Goal: Communication & Community: Answer question/provide support

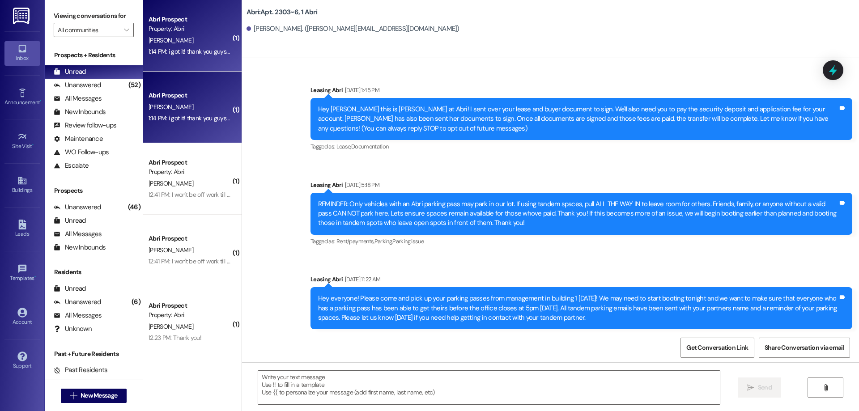
scroll to position [11930, 0]
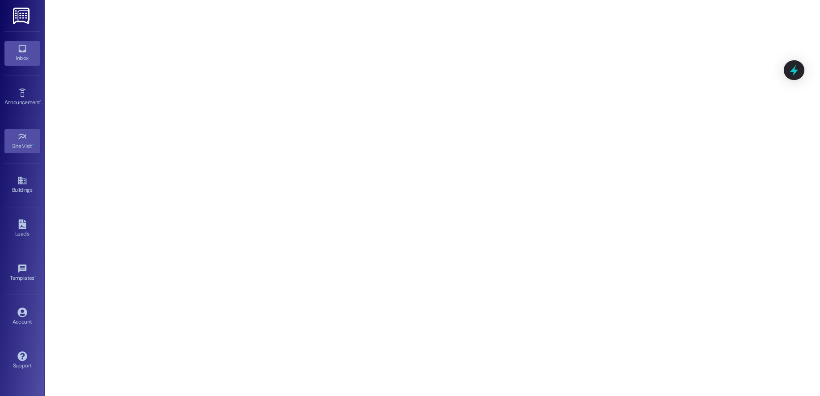
click at [21, 53] on icon at bounding box center [22, 49] width 10 height 10
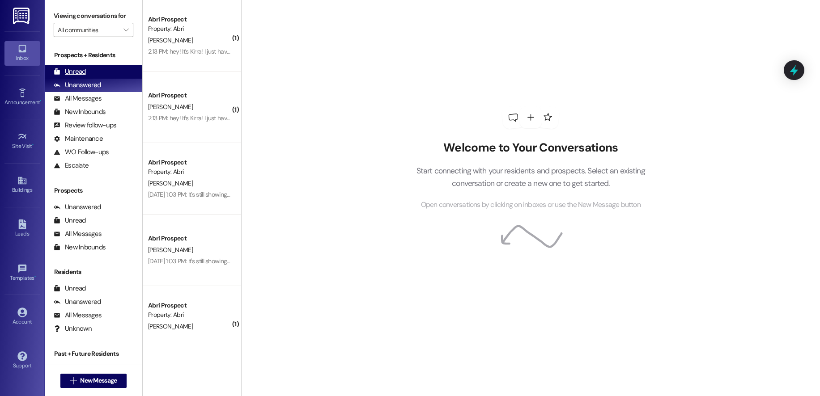
click at [90, 68] on div "Unread (0)" at bounding box center [94, 71] width 98 height 13
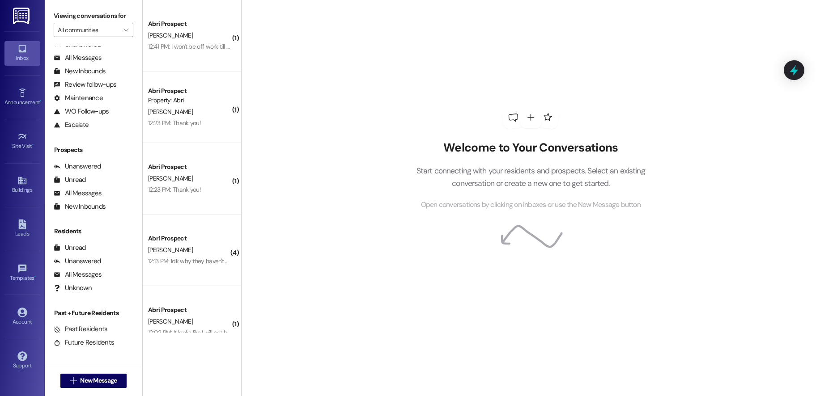
scroll to position [455, 0]
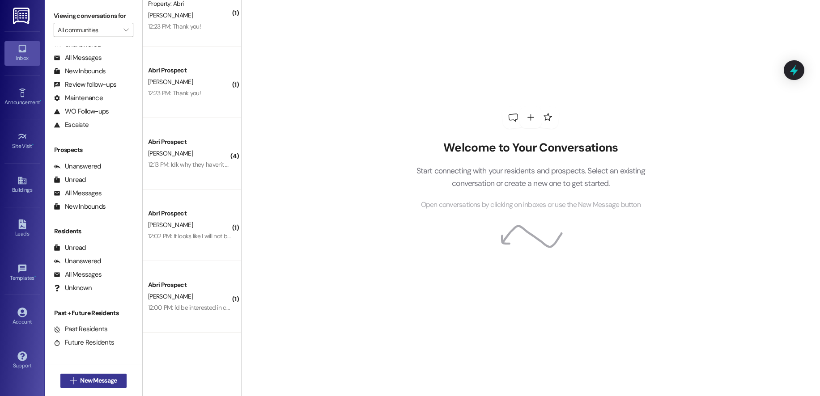
click at [84, 379] on span "New Message" at bounding box center [98, 380] width 37 height 9
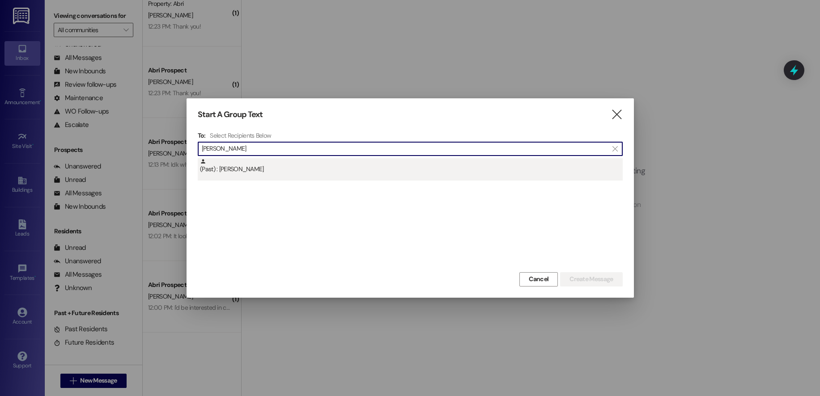
type input "alia bolan"
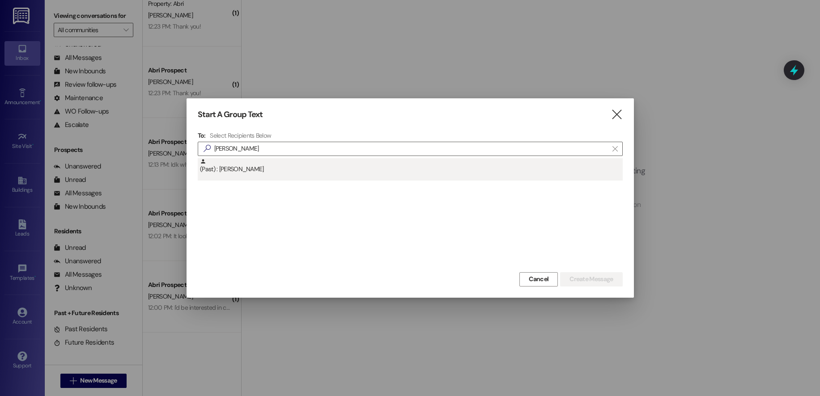
click at [307, 159] on div "(Past) : Alia Bolander" at bounding box center [411, 166] width 423 height 16
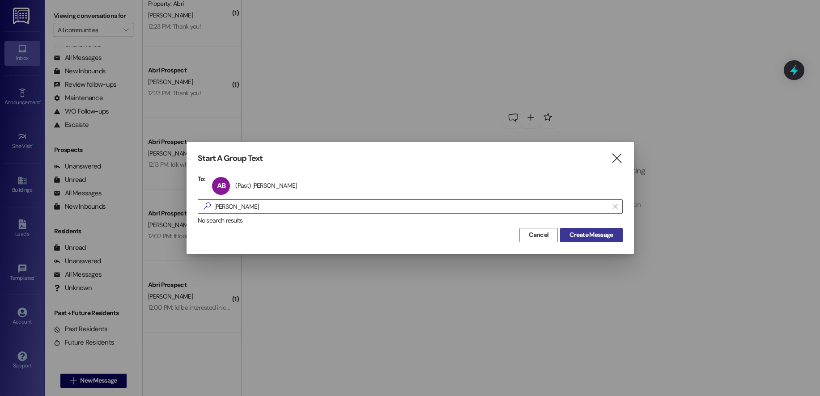
click at [582, 235] on span "Create Message" at bounding box center [591, 234] width 43 height 9
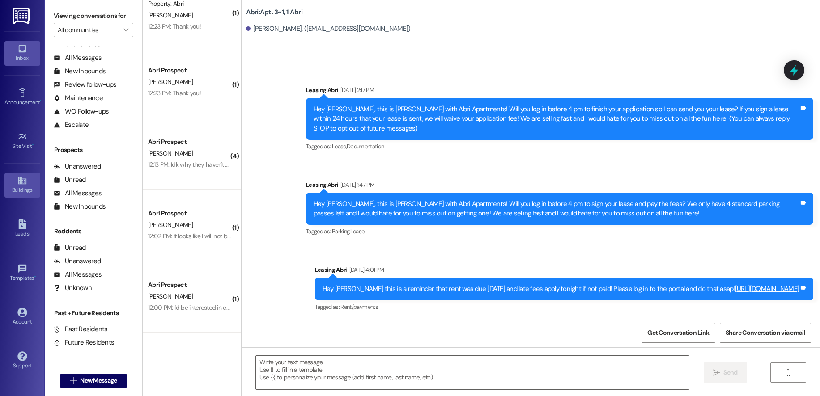
scroll to position [6432, 0]
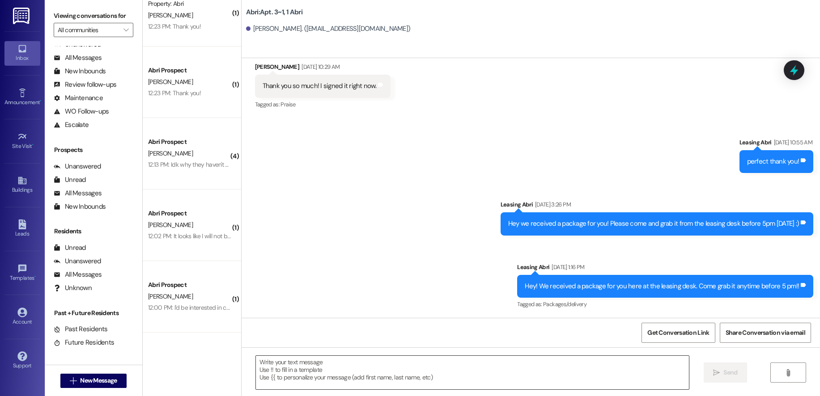
click at [330, 361] on textarea at bounding box center [472, 373] width 433 height 34
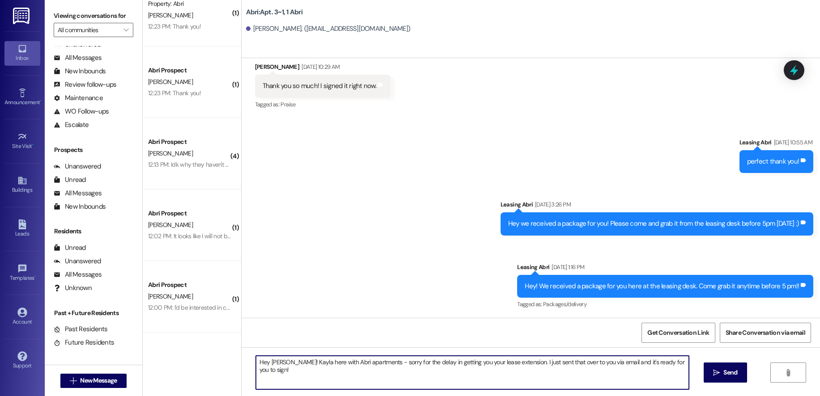
click at [274, 363] on textarea "Hey Alia! Kayla here with Abri apartments - sorry for the delay in getting you …" at bounding box center [472, 373] width 433 height 34
type textarea "Hey! Kayla here with Abri apartments - sorry for the delay in getting you your …"
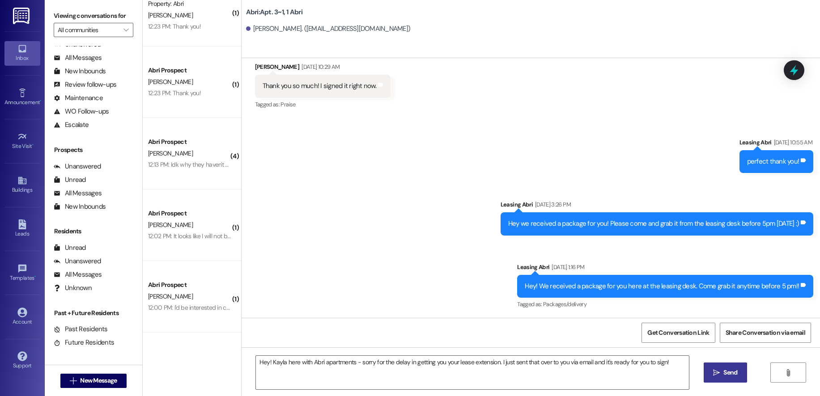
click at [715, 376] on icon "" at bounding box center [716, 373] width 7 height 7
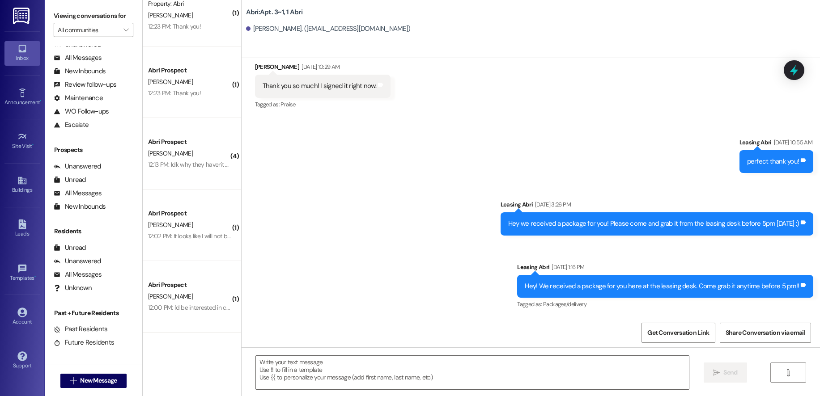
scroll to position [6231, 0]
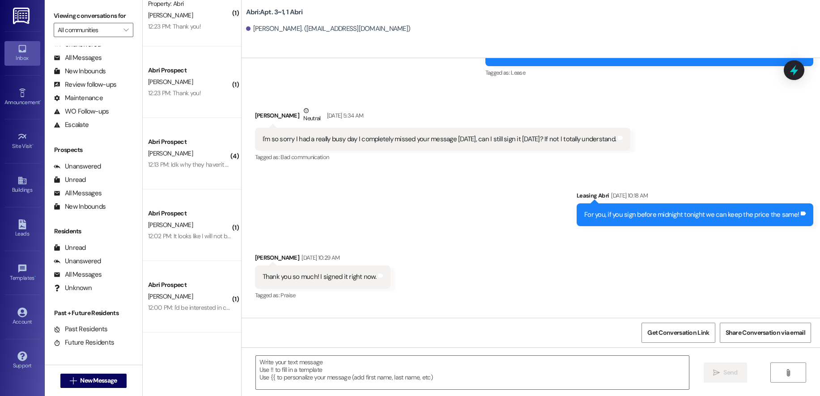
drag, startPoint x: 73, startPoint y: 365, endPoint x: 79, endPoint y: 372, distance: 8.9
click at [74, 367] on div " New Message" at bounding box center [94, 380] width 98 height 31
click at [84, 379] on span "New Message" at bounding box center [98, 380] width 37 height 9
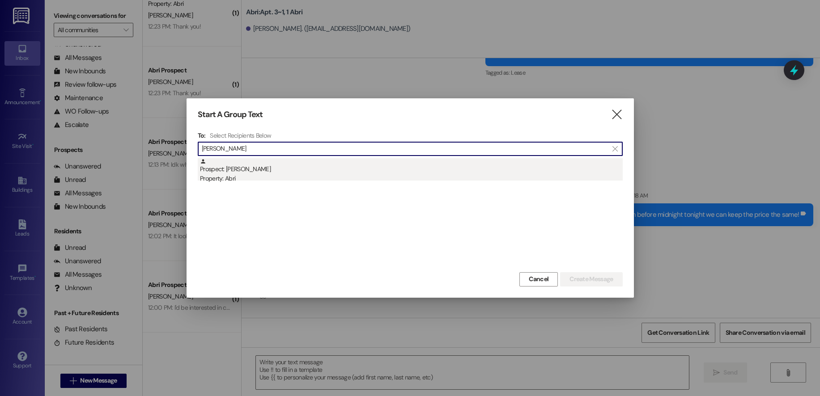
type input "hannah holt"
click at [282, 168] on div "Prospect: Hannah Holt Property: Abri" at bounding box center [411, 171] width 423 height 26
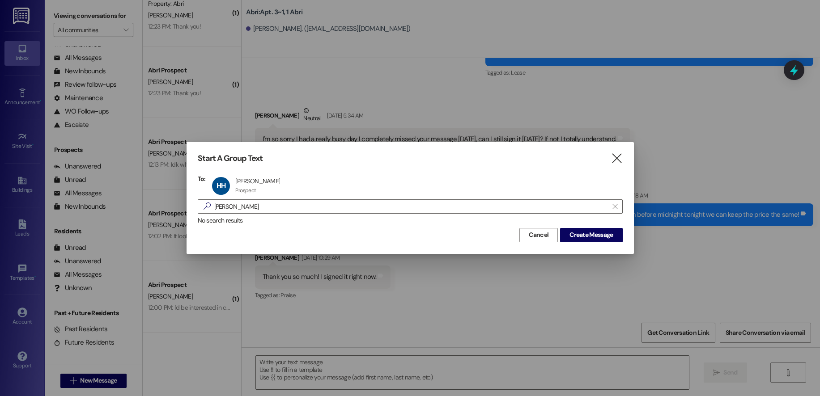
click at [590, 243] on div "Start A Group Text  To: HH Hannah Holt Hannah Holt Prospect Prospect click to …" at bounding box center [410, 197] width 447 height 111
click at [591, 239] on span "Create Message" at bounding box center [591, 234] width 43 height 9
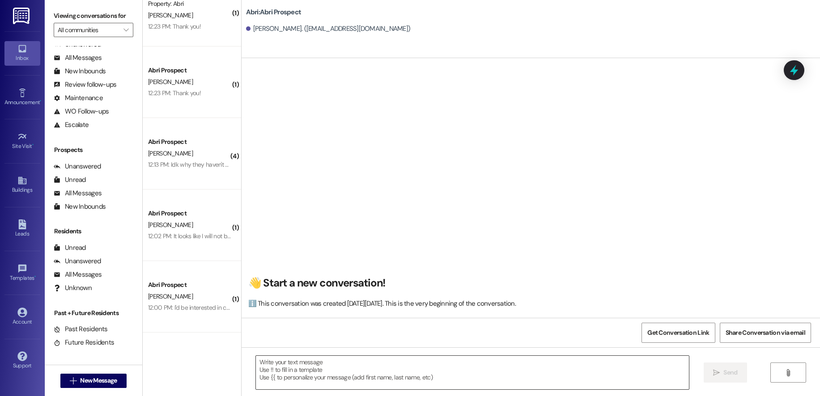
scroll to position [0, 0]
click at [352, 361] on textarea at bounding box center [472, 373] width 433 height 34
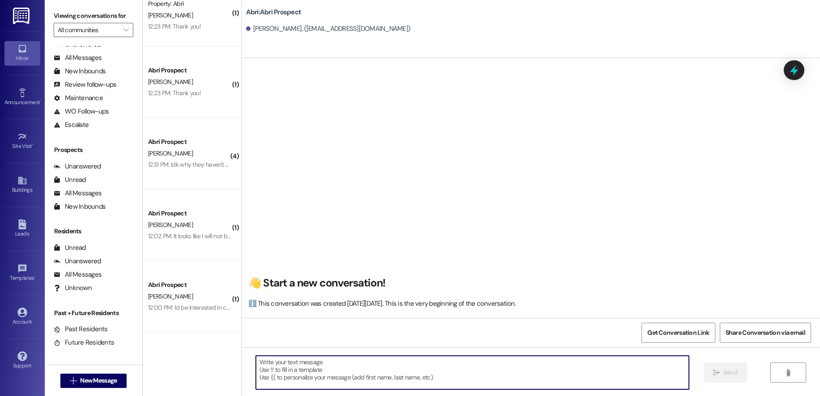
paste textarea "Hey! Kayla here with Abri apartments - sorry for the delay in getting you your …"
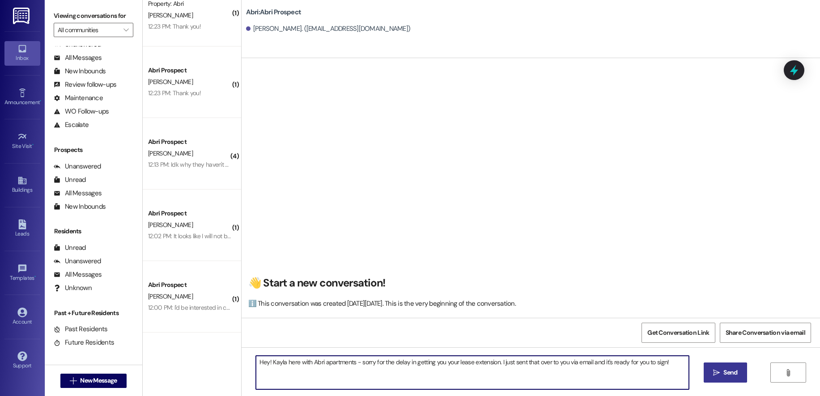
type textarea "Hey! Kayla here with Abri apartments - sorry for the delay in getting you your …"
click at [741, 372] on button " Send" at bounding box center [725, 373] width 43 height 20
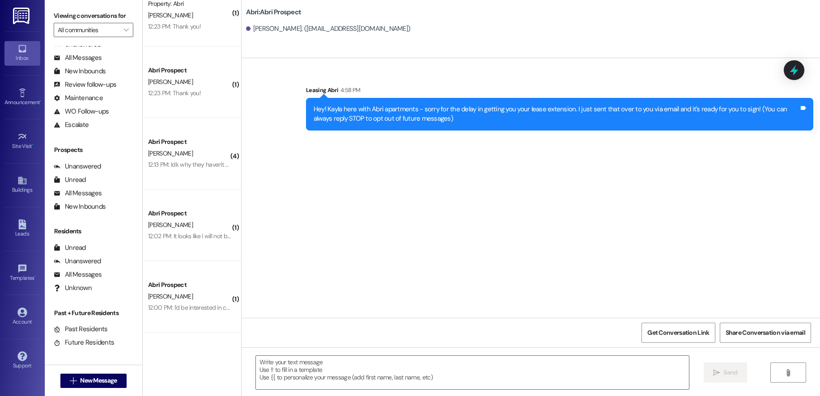
scroll to position [0, 0]
click at [113, 377] on span "New Message" at bounding box center [98, 380] width 37 height 9
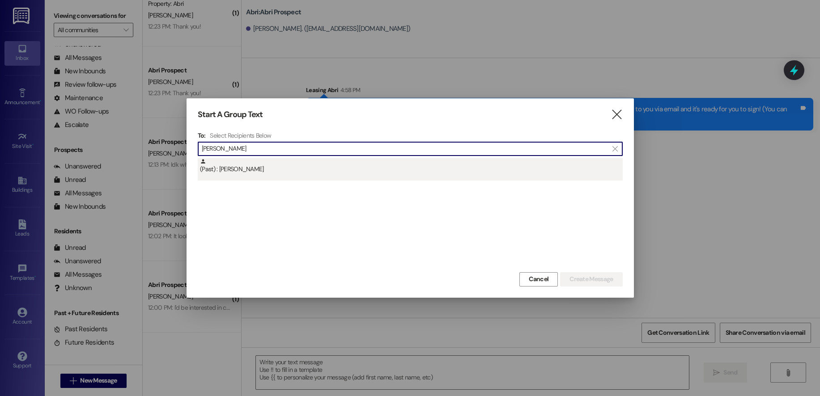
type input "landen"
click at [265, 174] on div "(Past) : Landen Bradford" at bounding box center [411, 166] width 423 height 16
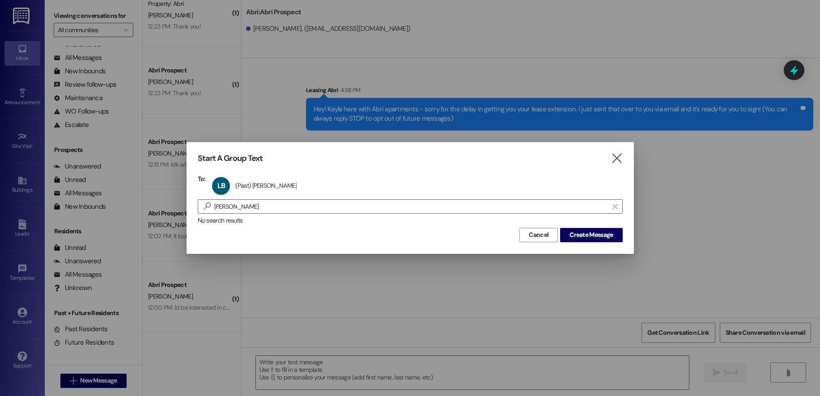
click at [590, 226] on div "Cancel Create Message" at bounding box center [410, 234] width 425 height 17
click at [593, 235] on span "Create Message" at bounding box center [591, 234] width 43 height 9
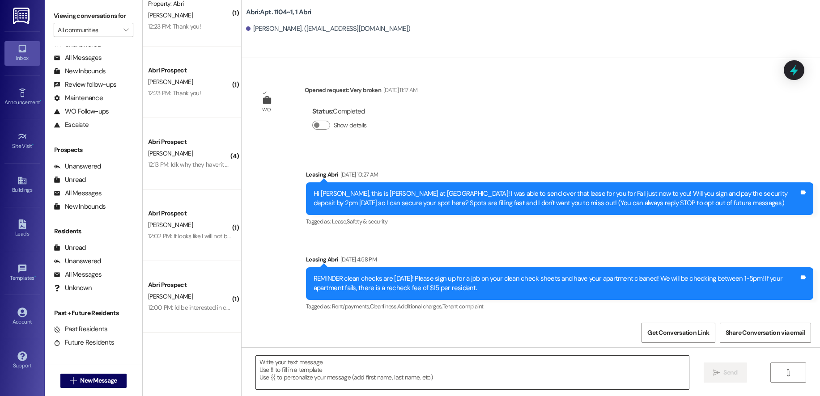
scroll to position [11087, 0]
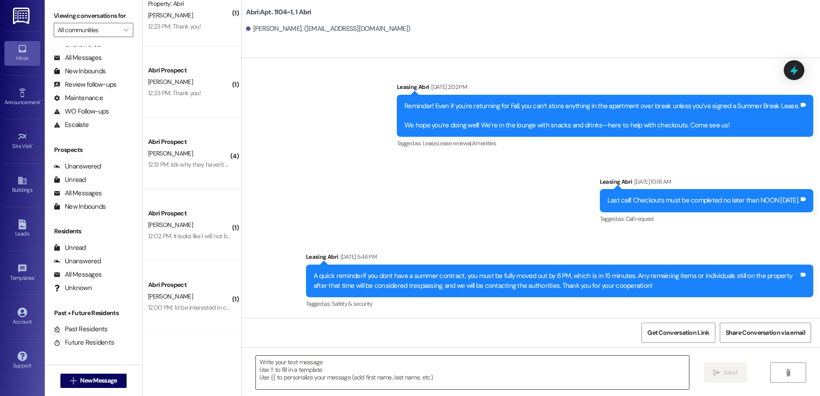
click at [410, 368] on textarea at bounding box center [472, 373] width 433 height 34
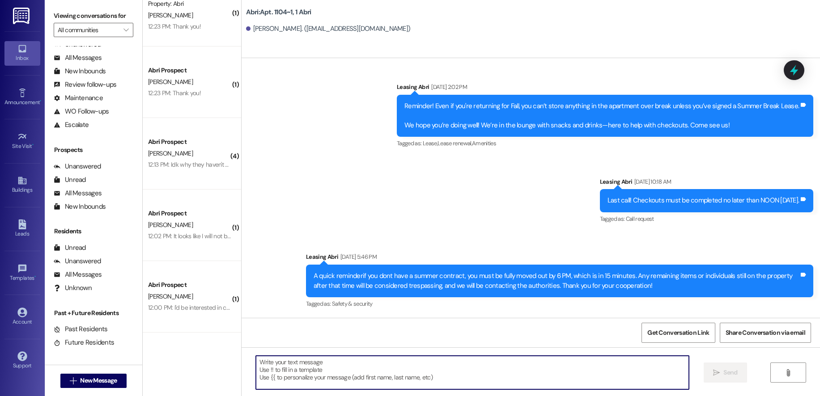
paste textarea "Hey! Kayla here with Abri apartments - sorry for the delay in getting you your …"
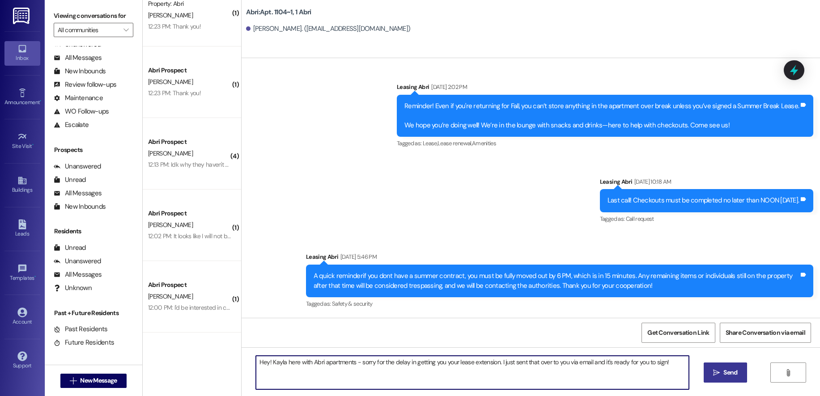
type textarea "Hey! Kayla here with Abri apartments - sorry for the delay in getting you your …"
click at [713, 372] on icon "" at bounding box center [716, 373] width 7 height 7
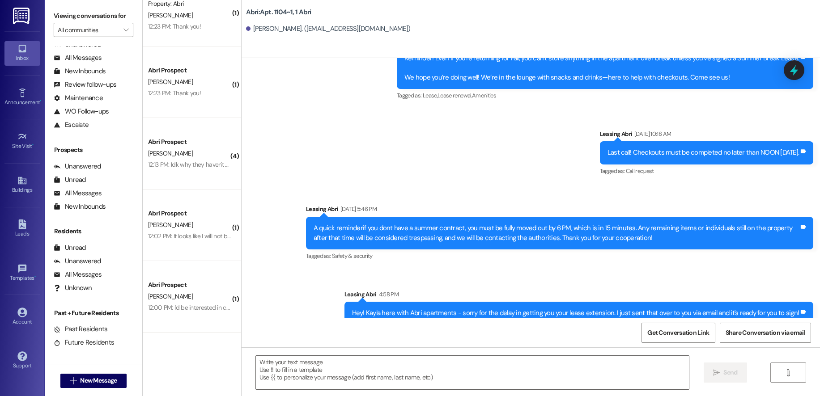
scroll to position [9880, 0]
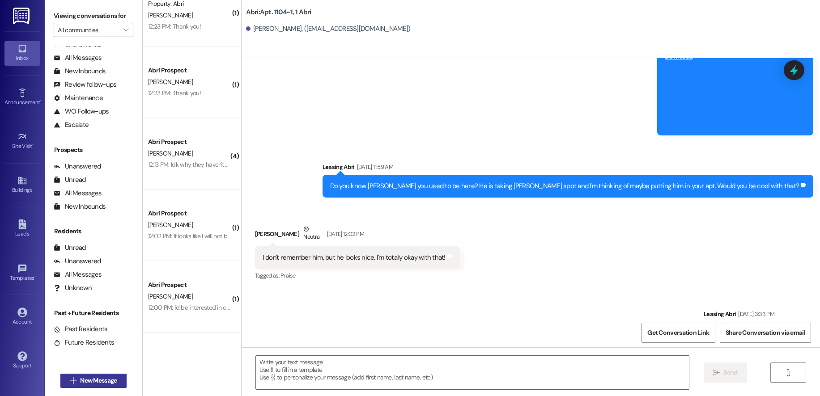
click at [107, 382] on span "New Message" at bounding box center [98, 380] width 37 height 9
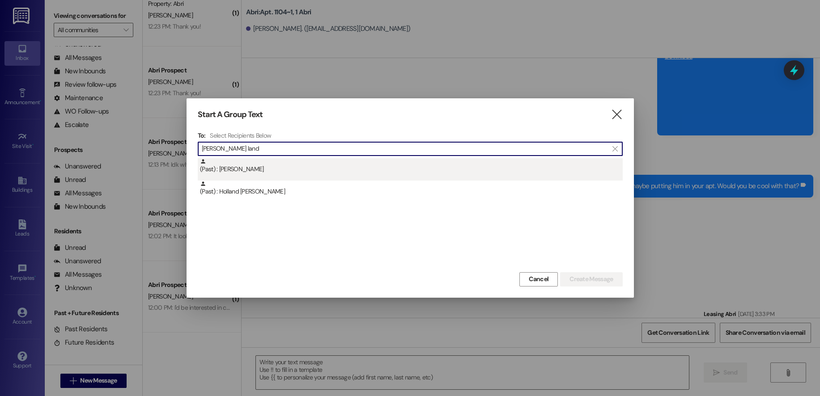
type input "hanna land"
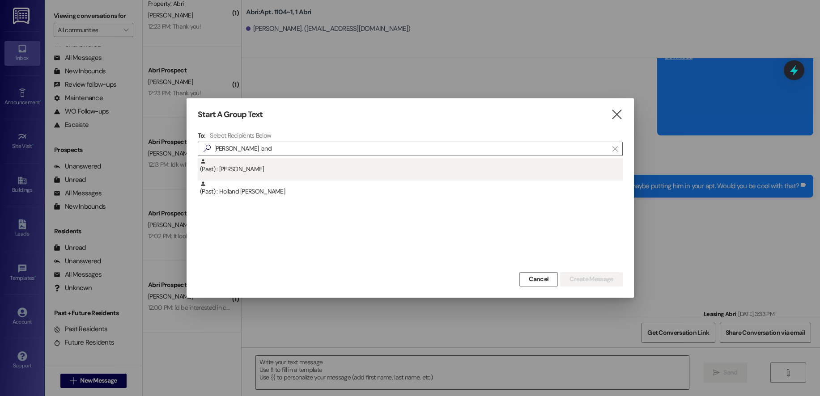
click at [303, 168] on div "(Past) : Hanna Landrith" at bounding box center [411, 166] width 423 height 16
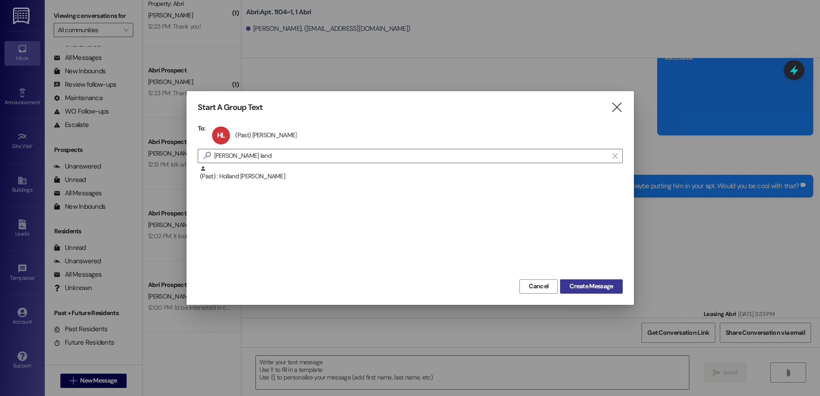
click at [591, 290] on span "Create Message" at bounding box center [591, 286] width 43 height 9
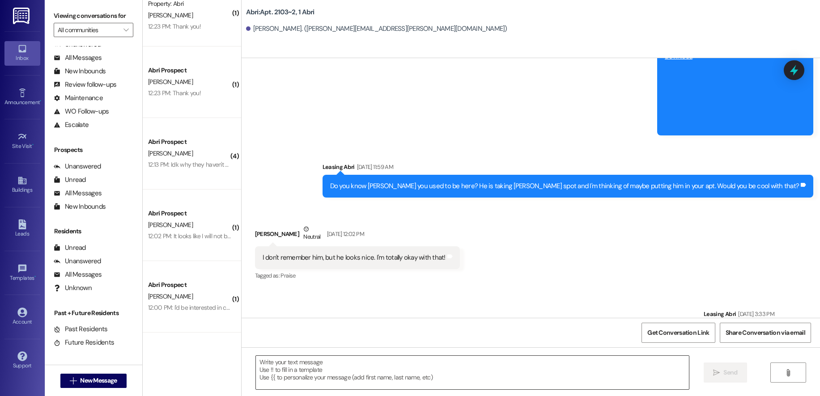
click at [337, 372] on textarea at bounding box center [472, 373] width 433 height 34
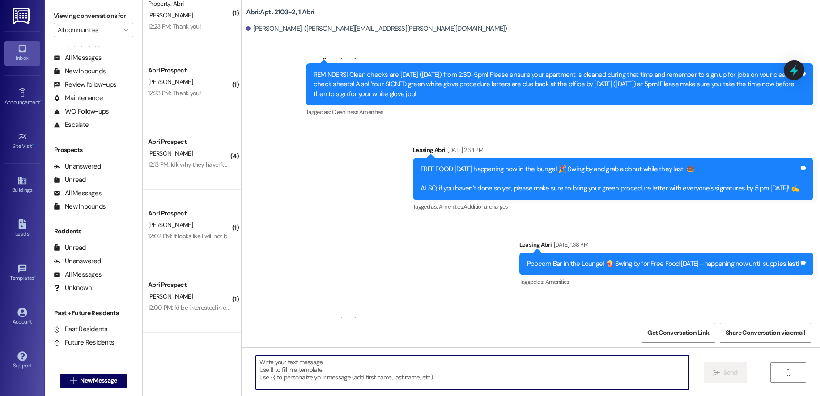
scroll to position [10852, 0]
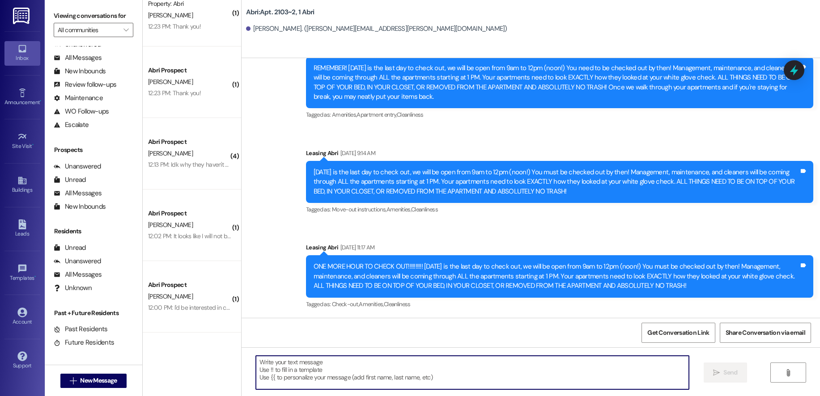
click at [334, 376] on textarea at bounding box center [472, 373] width 433 height 34
paste textarea "Hey! Kayla here with Abri apartments - sorry for the delay in getting you your …"
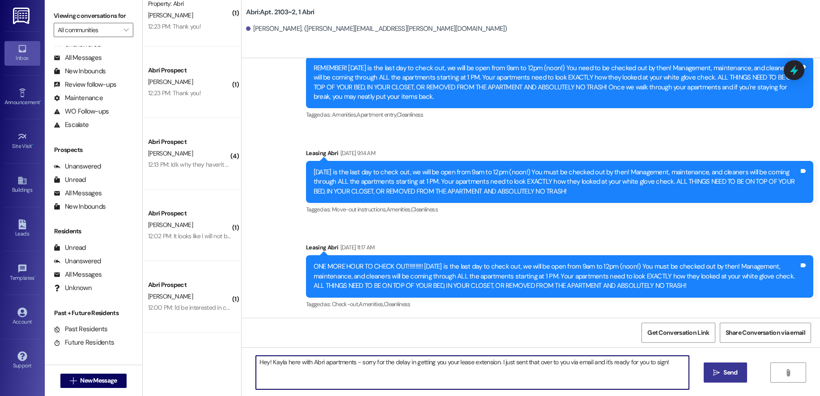
type textarea "Hey! Kayla here with Abri apartments - sorry for the delay in getting you your …"
click at [719, 370] on icon "" at bounding box center [716, 373] width 7 height 7
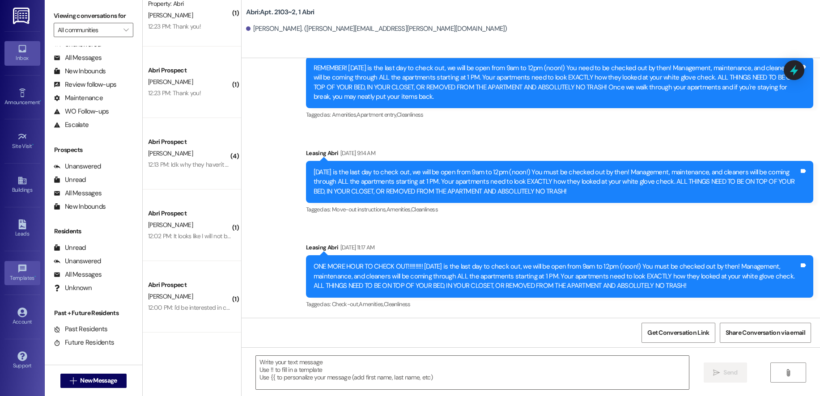
scroll to position [8826, 0]
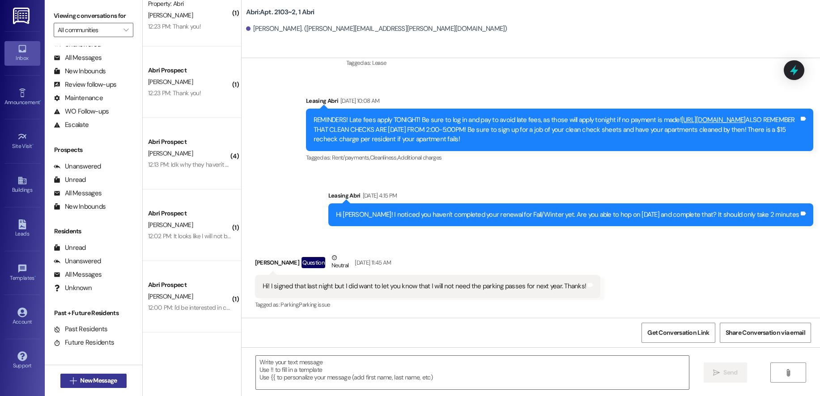
click at [92, 376] on button " New Message" at bounding box center [93, 381] width 66 height 14
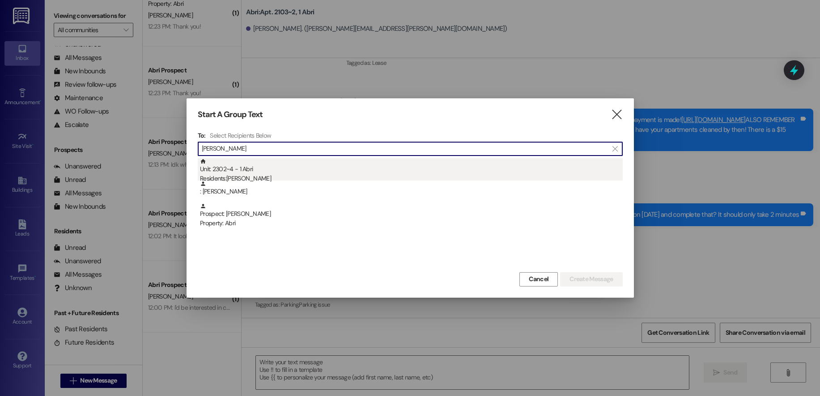
type input "kayla zull"
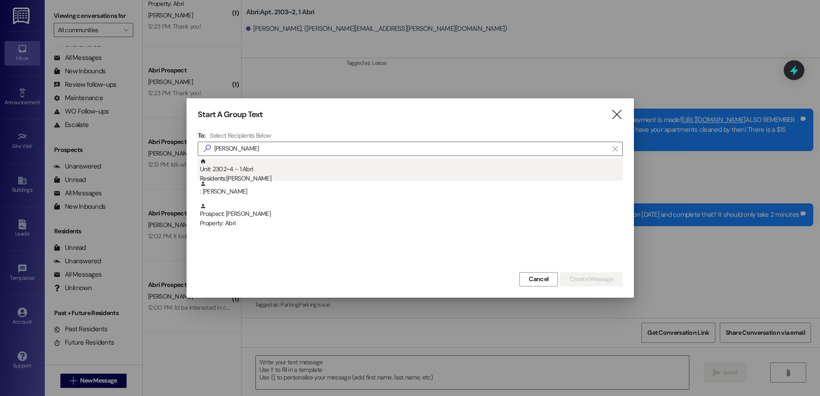
click at [295, 179] on div "Residents: Kayla Zullo" at bounding box center [411, 178] width 423 height 9
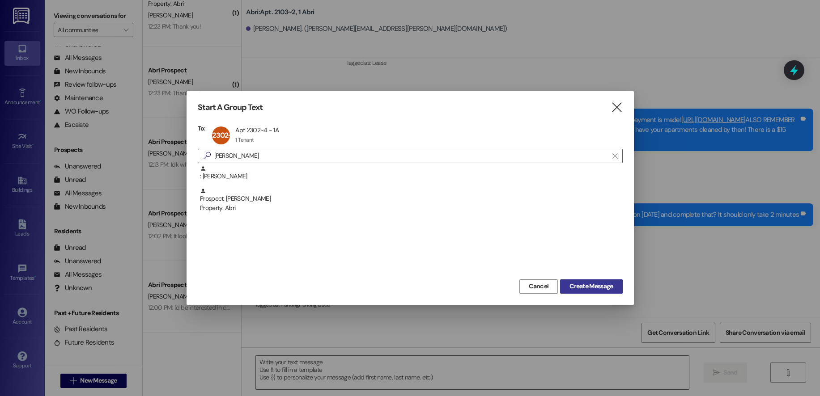
click at [581, 287] on span "Create Message" at bounding box center [591, 286] width 43 height 9
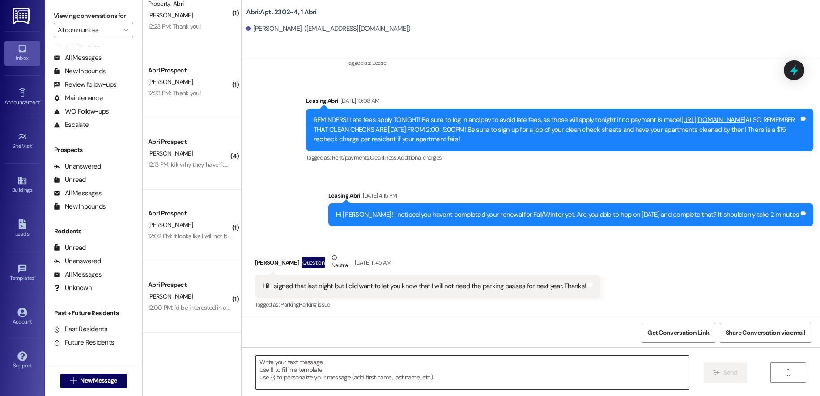
click at [328, 371] on textarea at bounding box center [472, 373] width 433 height 34
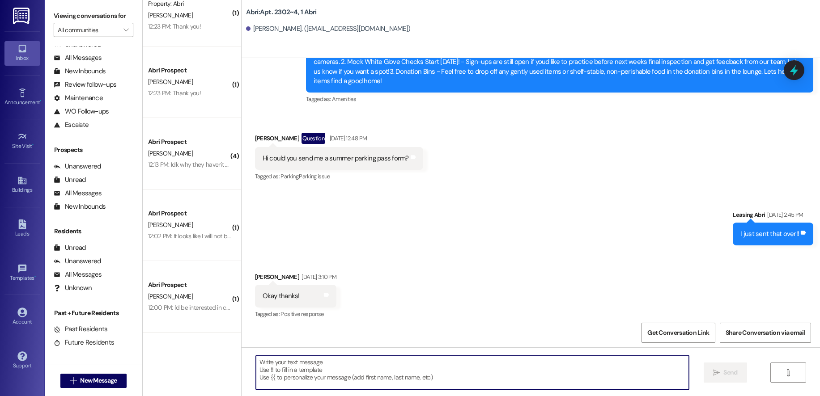
scroll to position [7910, 0]
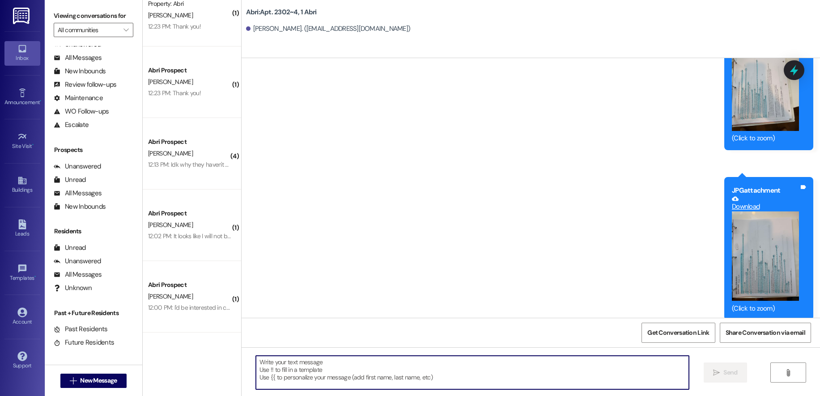
paste textarea "Hey! Kayla here with Abri apartments - sorry for the delay in getting you your …"
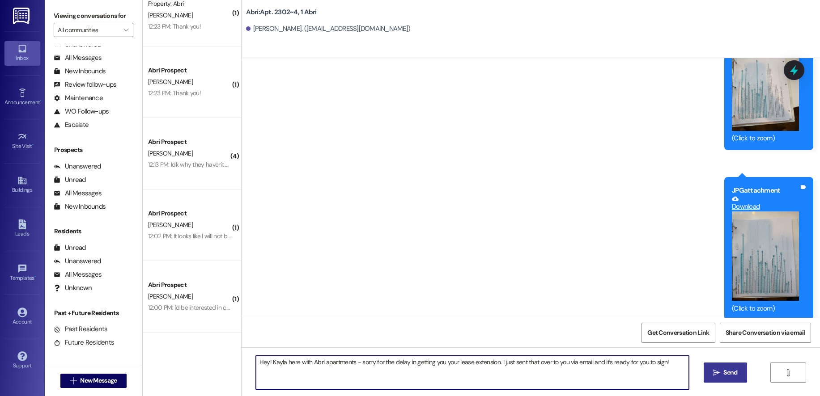
type textarea "Hey! Kayla here with Abri apartments - sorry for the delay in getting you your …"
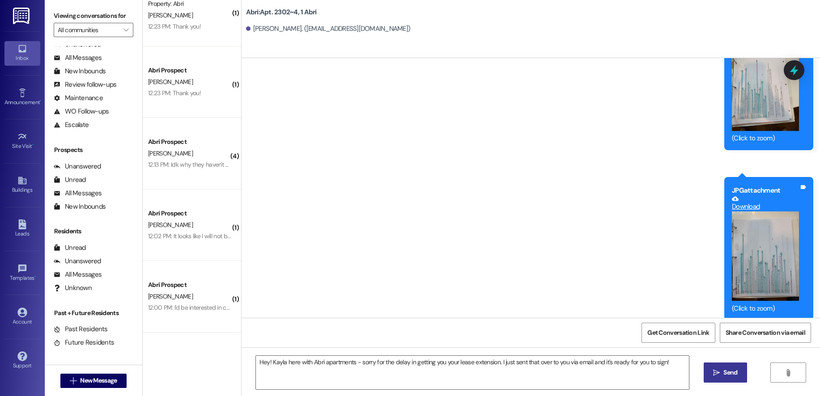
click at [724, 377] on span "Send" at bounding box center [731, 372] width 14 height 9
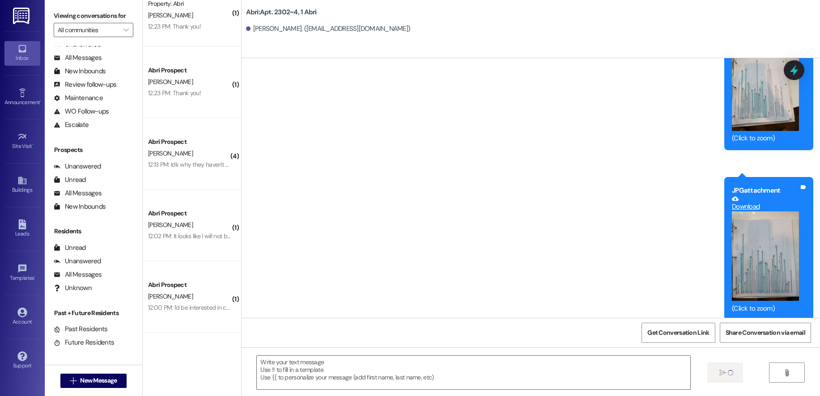
scroll to position [7121, 0]
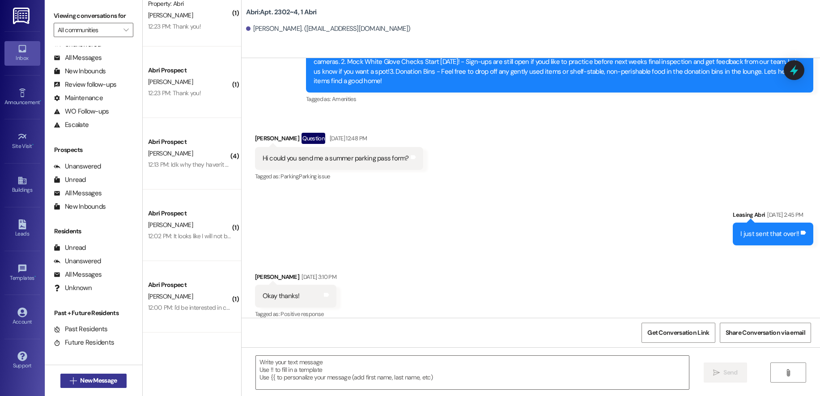
click at [85, 376] on span "New Message" at bounding box center [98, 380] width 37 height 9
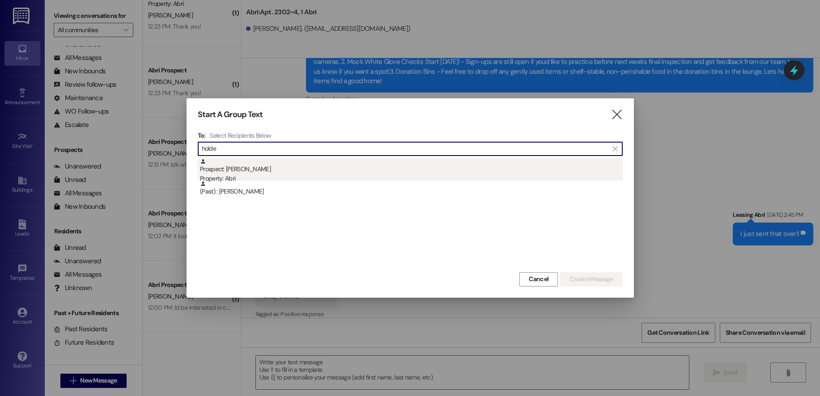
type input "holde"
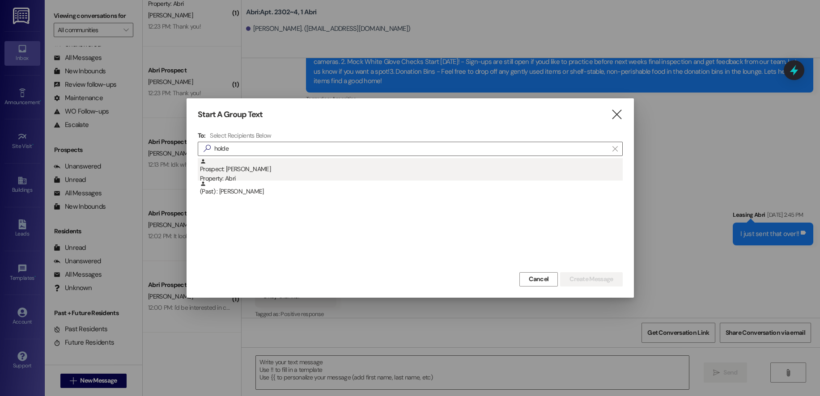
click at [247, 179] on div "Property: Abri" at bounding box center [411, 178] width 423 height 9
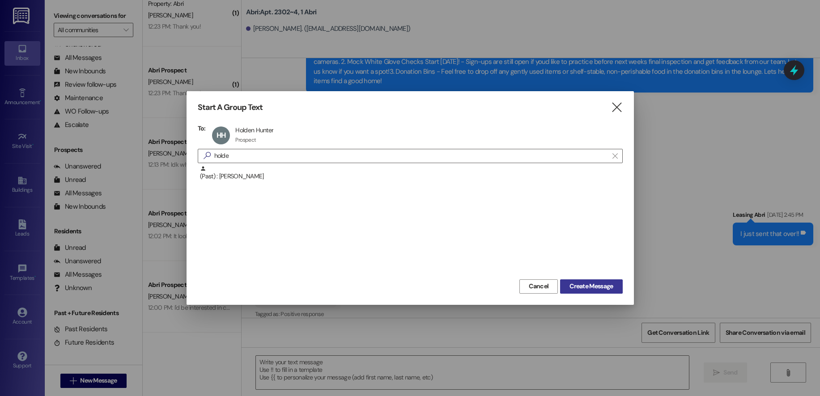
click at [592, 292] on button "Create Message" at bounding box center [591, 287] width 62 height 14
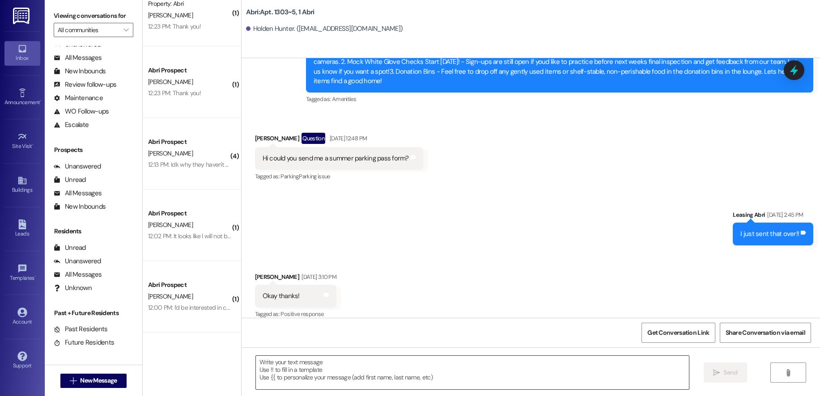
click at [278, 364] on textarea at bounding box center [472, 373] width 433 height 34
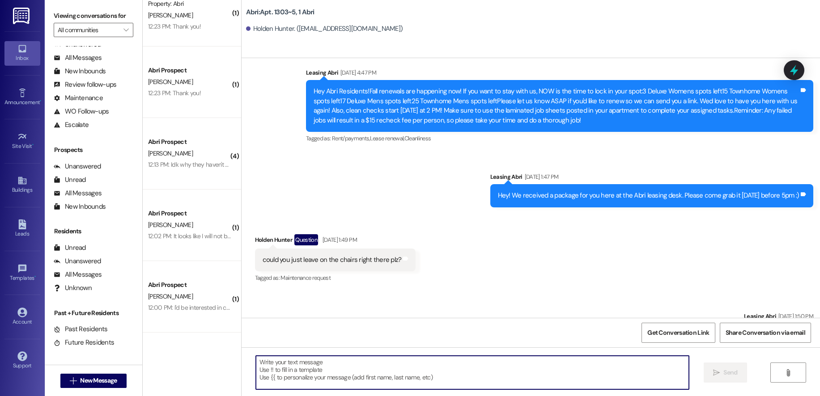
scroll to position [11196, 0]
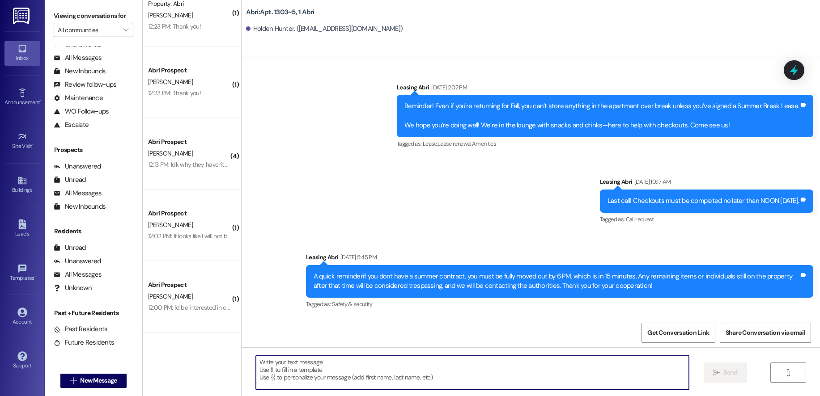
paste textarea "Hey! Kayla here with Abri apartments - sorry for the delay in getting you your …"
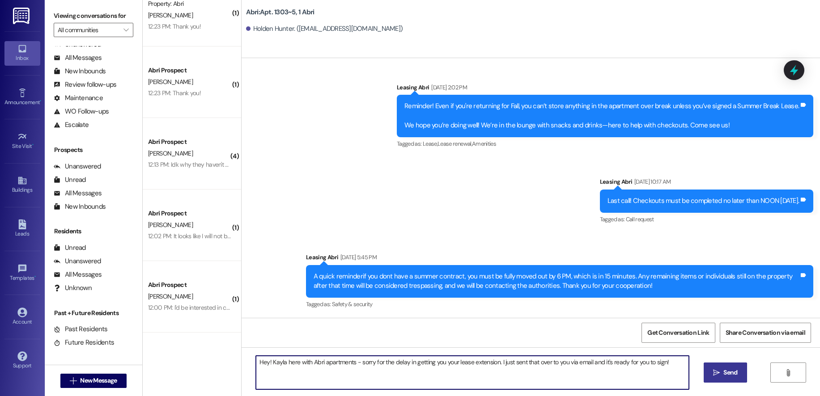
type textarea "Hey! Kayla here with Abri apartments - sorry for the delay in getting you your …"
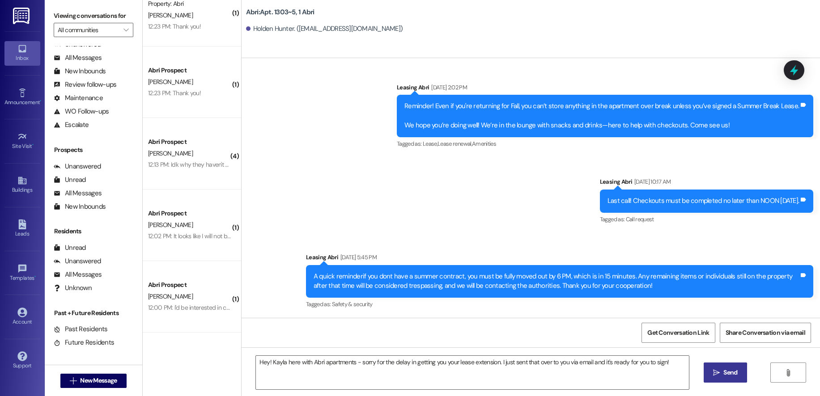
click at [732, 375] on span "Send" at bounding box center [731, 372] width 14 height 9
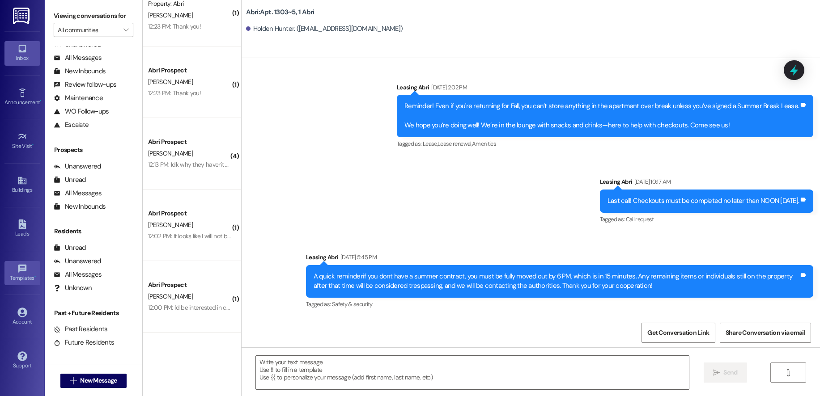
scroll to position [10941, 0]
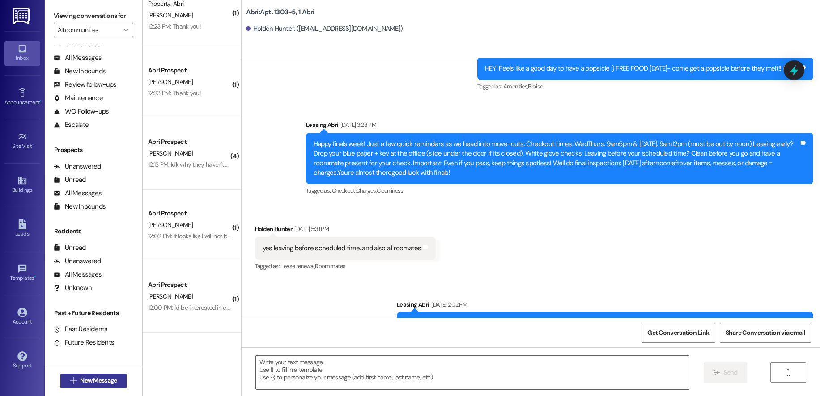
click at [103, 383] on span "New Message" at bounding box center [98, 380] width 37 height 9
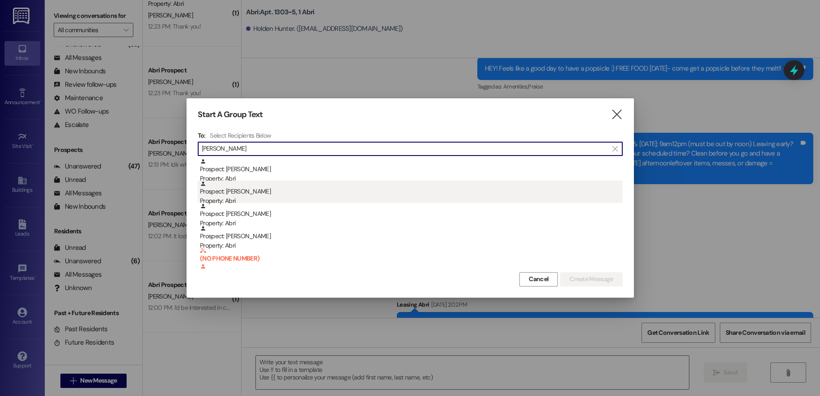
type input "mason"
click at [232, 182] on div "Prospect: Adam Mason Property: Abri" at bounding box center [411, 194] width 423 height 26
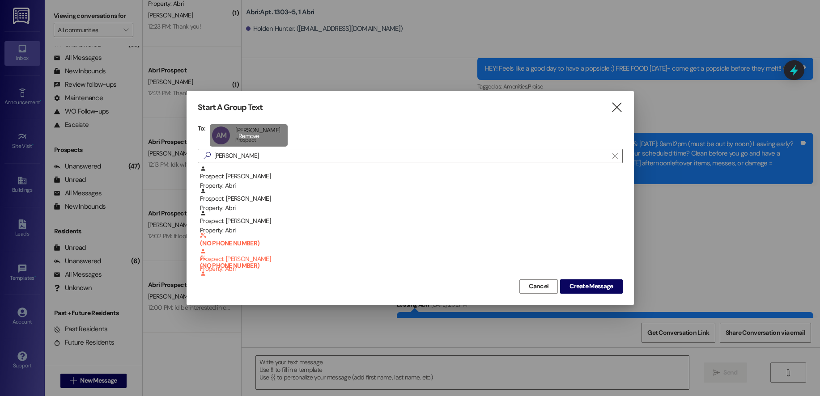
click at [232, 139] on div "AM Adam Mason Adam Mason Prospect Prospect click to remove" at bounding box center [249, 135] width 78 height 22
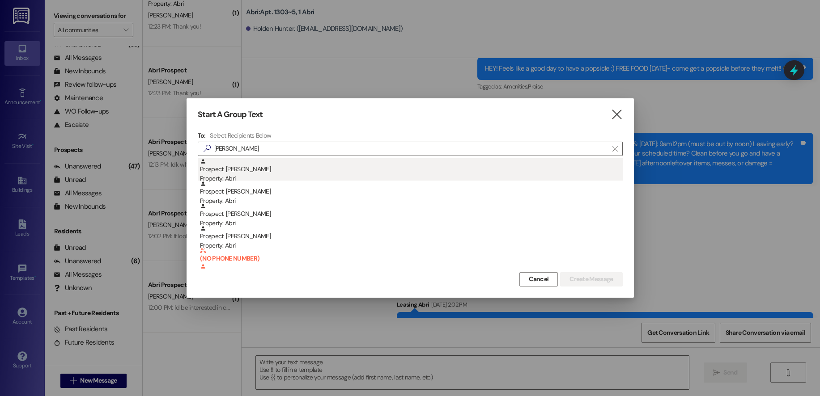
click at [249, 175] on div "Property: Abri" at bounding box center [411, 178] width 423 height 9
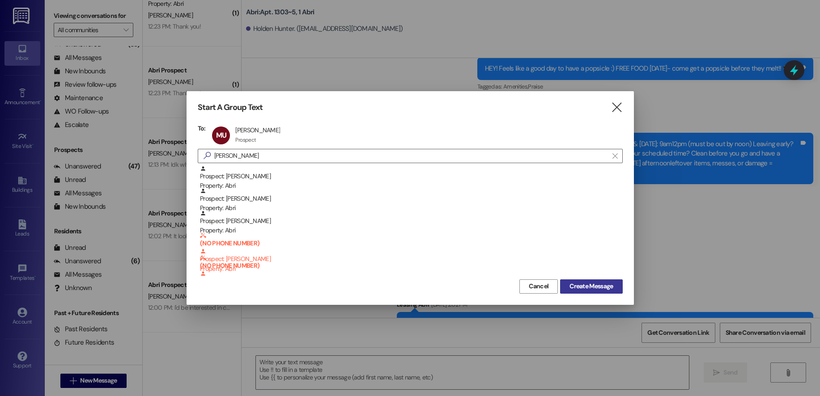
click at [595, 290] on span "Create Message" at bounding box center [591, 286] width 43 height 9
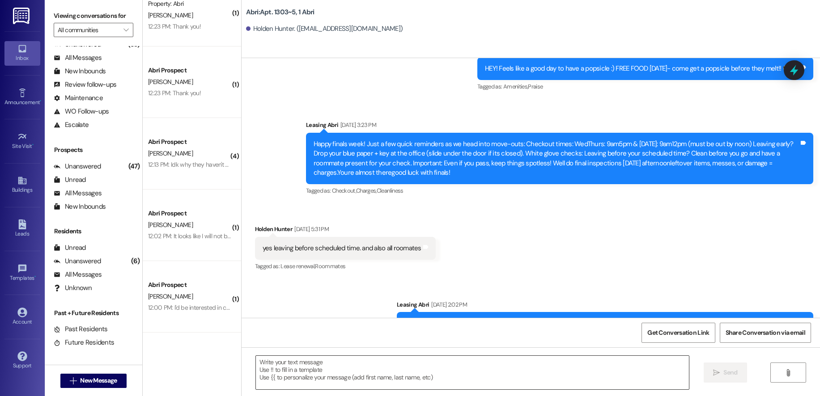
click at [362, 362] on textarea at bounding box center [472, 373] width 433 height 34
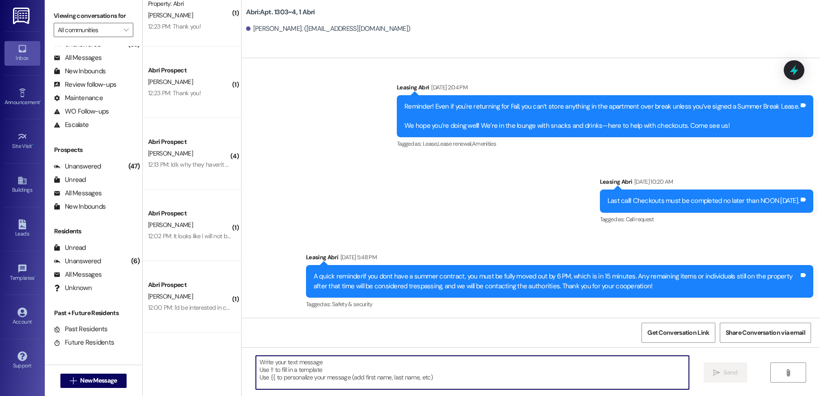
scroll to position [8781, 0]
paste textarea "Hey! Kayla here with Abri apartments - sorry for the delay in getting you your …"
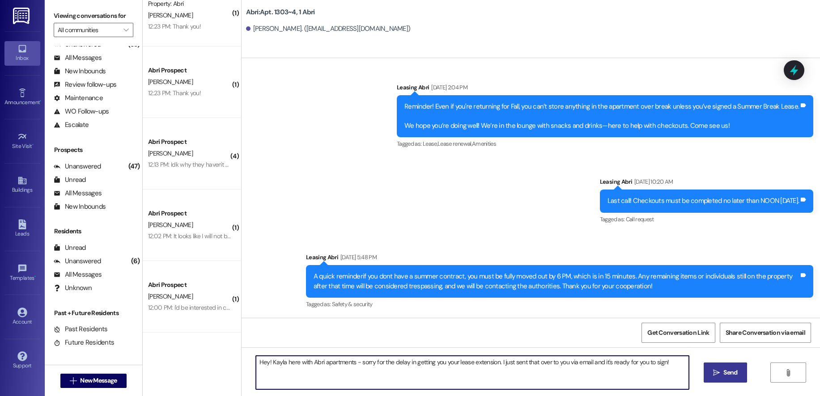
type textarea "Hey! Kayla here with Abri apartments - sorry for the delay in getting you your …"
click at [708, 372] on button " Send" at bounding box center [725, 373] width 43 height 20
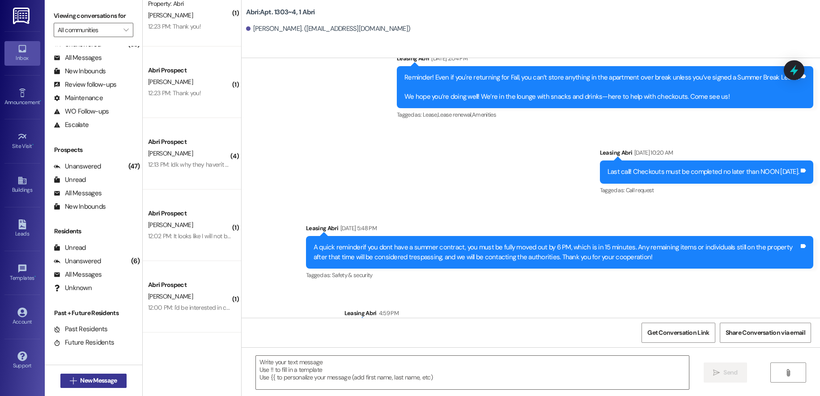
click at [103, 377] on span "New Message" at bounding box center [98, 380] width 37 height 9
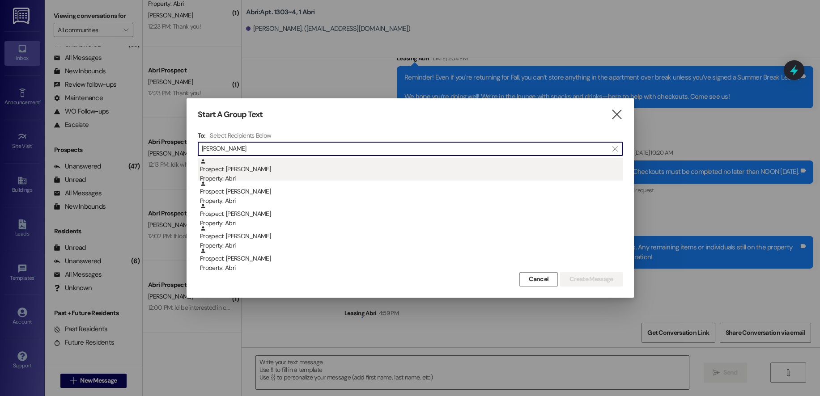
type input "tyler"
click at [242, 163] on div "Prospect: Tyler Urish Property: Abri" at bounding box center [411, 171] width 423 height 26
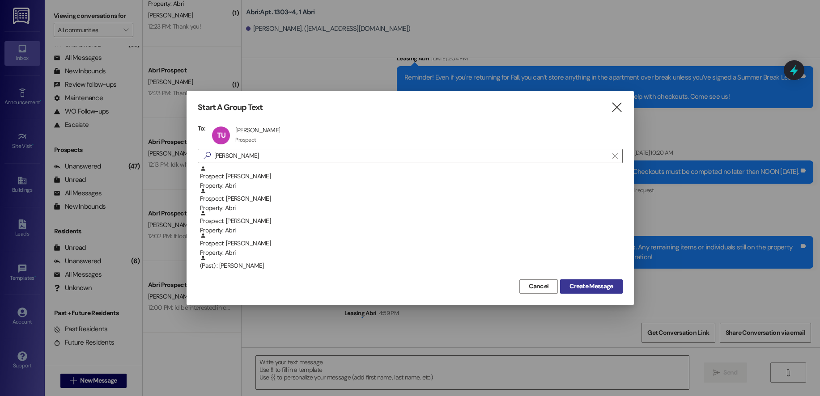
click at [587, 282] on span "Create Message" at bounding box center [591, 286] width 43 height 9
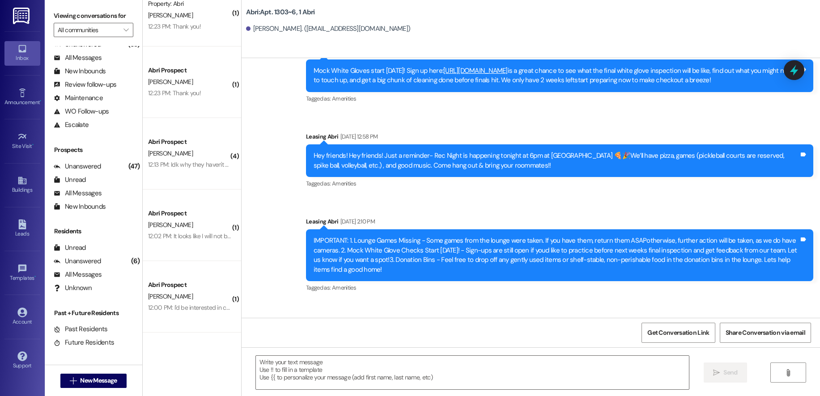
scroll to position [10120, 0]
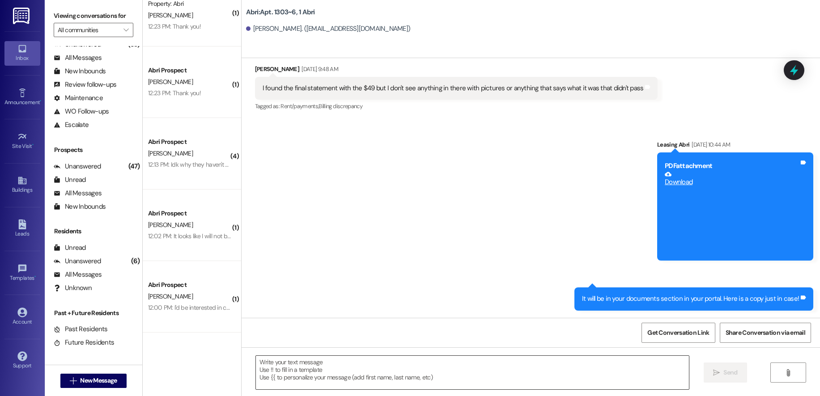
click at [490, 375] on textarea at bounding box center [472, 373] width 433 height 34
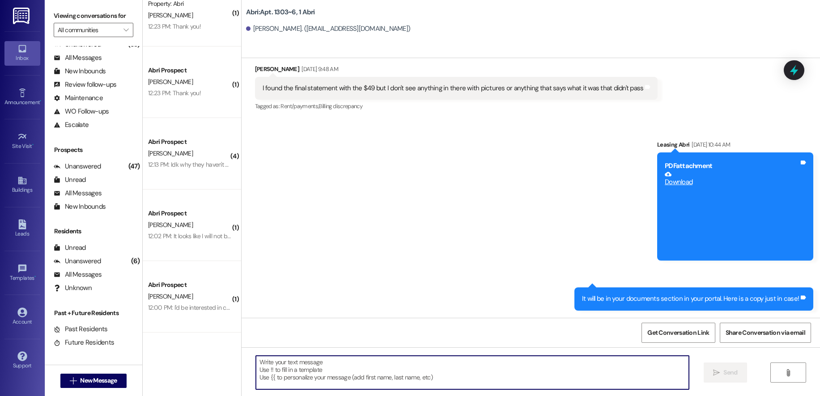
paste textarea "Hey! Kayla here with Abri apartments - sorry for the delay in getting you your …"
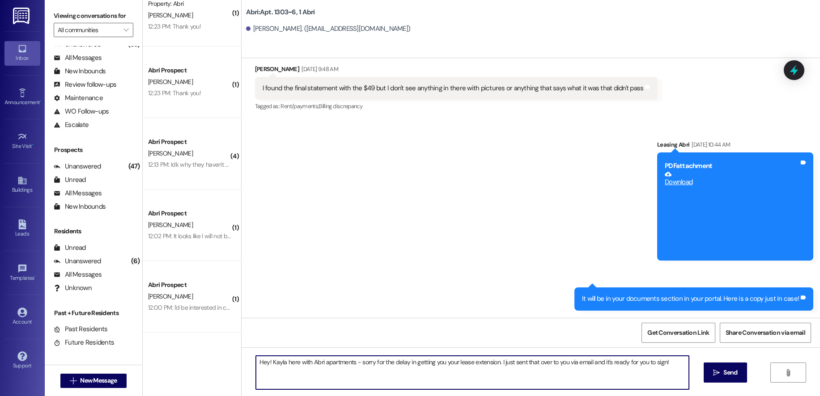
type textarea "Hey! Kayla here with Abri apartments - sorry for the delay in getting you your …"
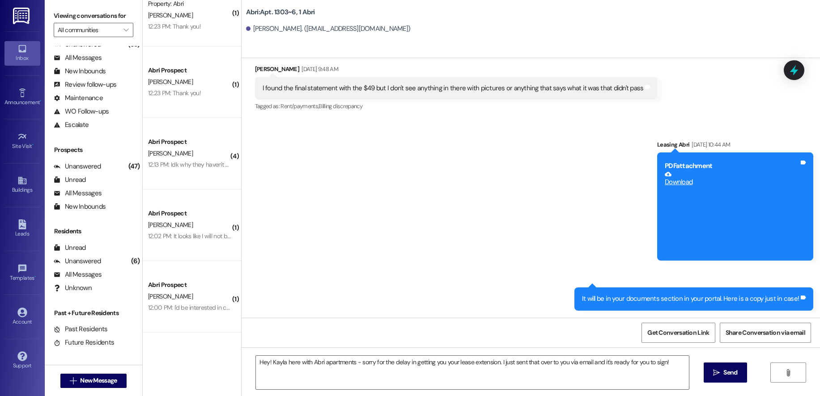
click at [729, 375] on span "Send" at bounding box center [731, 372] width 14 height 9
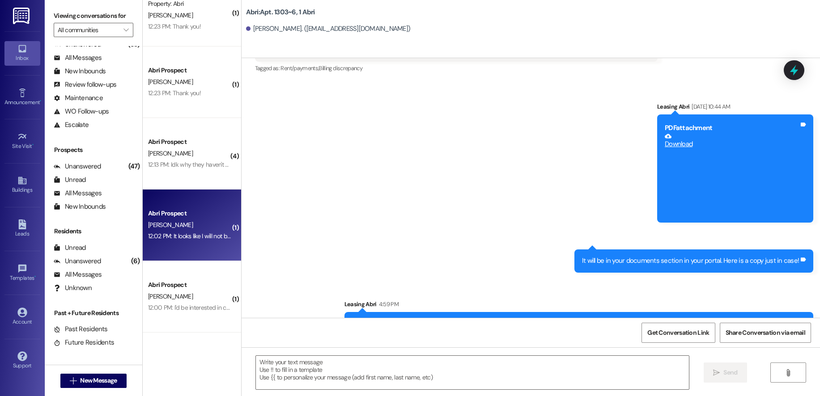
scroll to position [9697, 0]
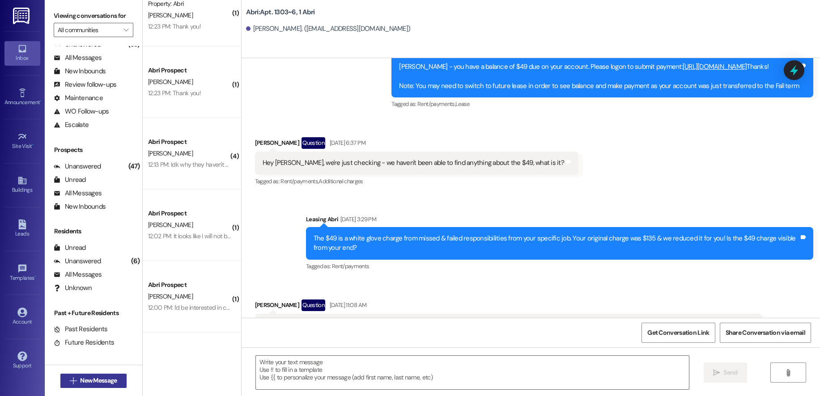
click at [119, 385] on button " New Message" at bounding box center [93, 381] width 66 height 14
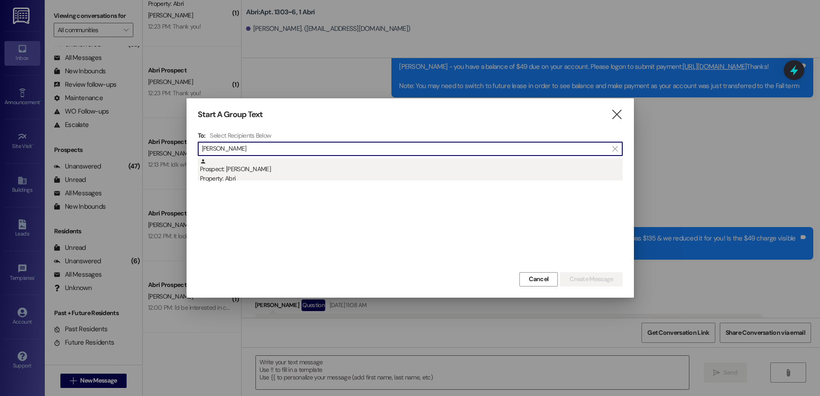
type input "riley beck"
click at [276, 175] on div "Property: Abri" at bounding box center [411, 178] width 423 height 9
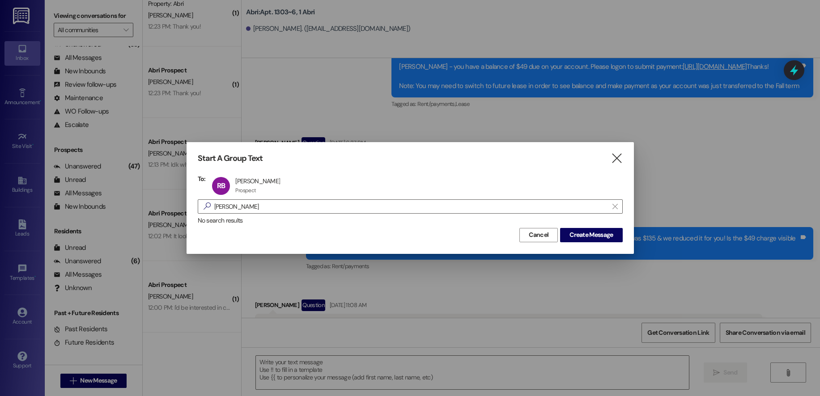
click at [603, 244] on div "Start A Group Text  To: RB Riley Beck Riley Beck Prospect Prospect click to re…" at bounding box center [410, 197] width 447 height 111
click at [601, 240] on span "Create Message" at bounding box center [591, 234] width 43 height 9
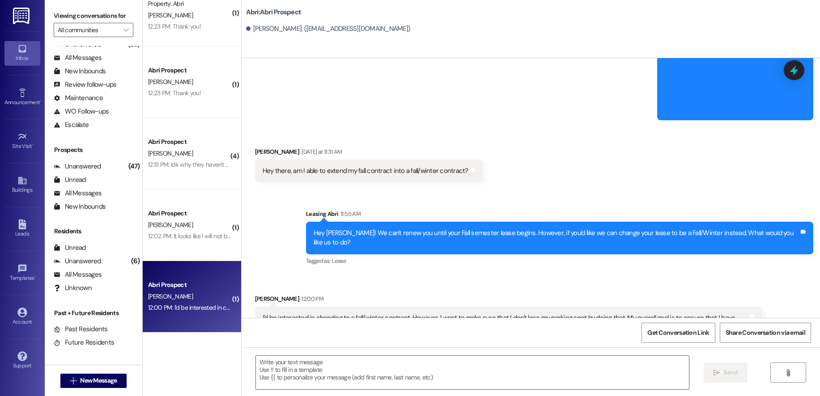
scroll to position [1439, 0]
click at [382, 364] on textarea at bounding box center [472, 373] width 433 height 34
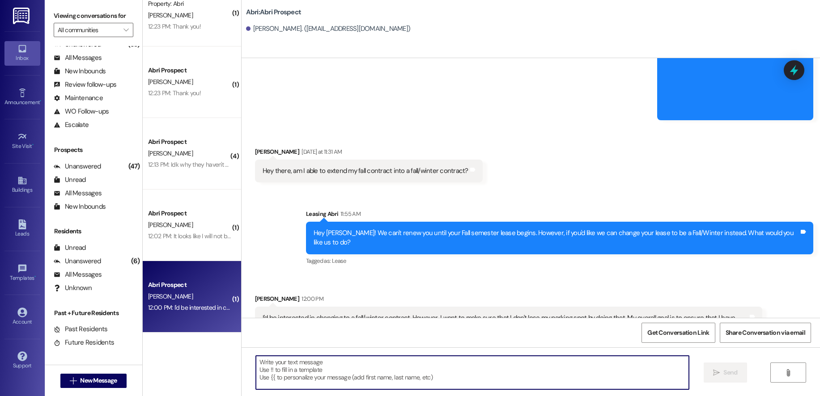
paste textarea "Hey! Kayla here with Abri apartments - sorry for the delay in getting you your …"
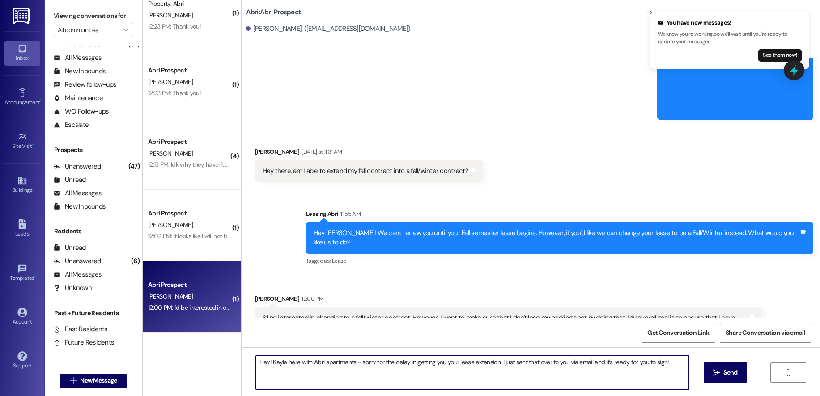
type textarea "Hey! Kayla here with Abri apartments - sorry for the delay in getting you your …"
click at [718, 374] on icon "" at bounding box center [716, 373] width 7 height 7
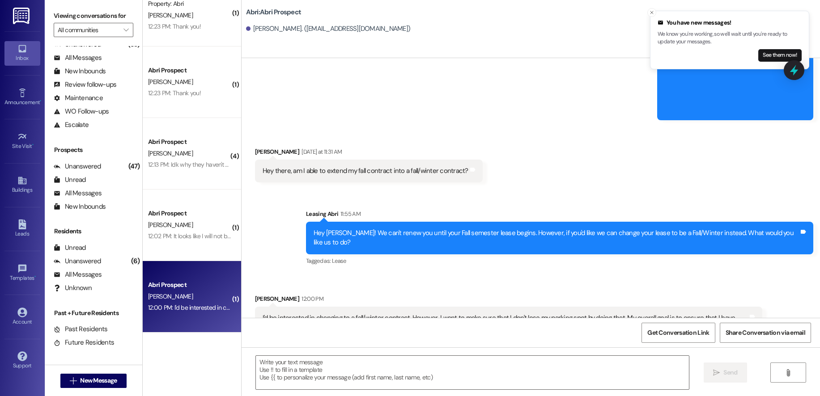
drag, startPoint x: 541, startPoint y: 355, endPoint x: 532, endPoint y: 352, distance: 9.3
click at [537, 353] on div " Send " at bounding box center [531, 381] width 579 height 67
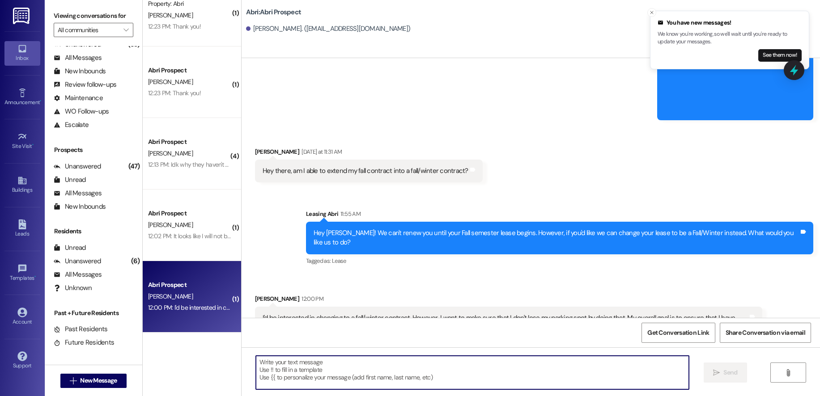
click at [535, 363] on textarea at bounding box center [472, 373] width 433 height 34
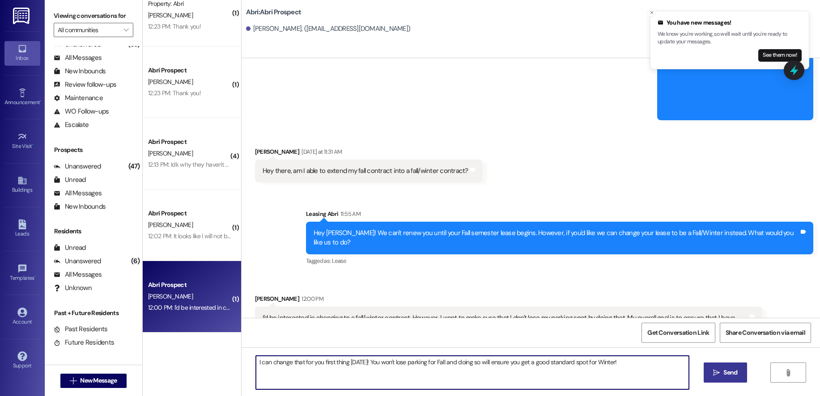
type textarea "I can change that for you first thing tomorrow! You won't lose parking for Fall…"
click at [727, 377] on span "Send" at bounding box center [731, 372] width 14 height 9
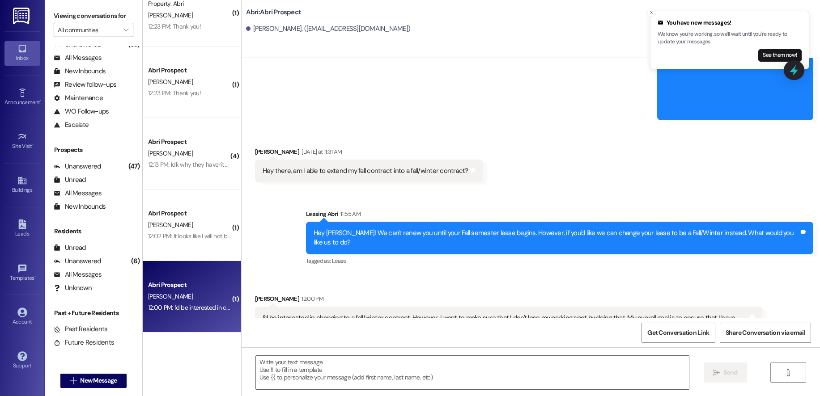
scroll to position [1501, 0]
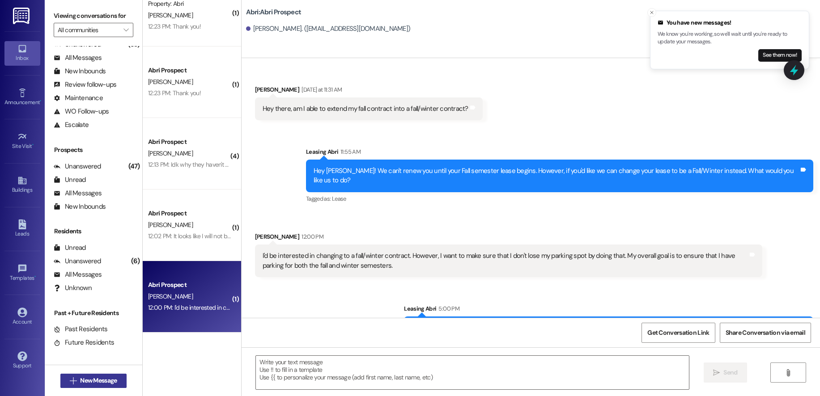
click at [72, 375] on button " New Message" at bounding box center [93, 381] width 66 height 14
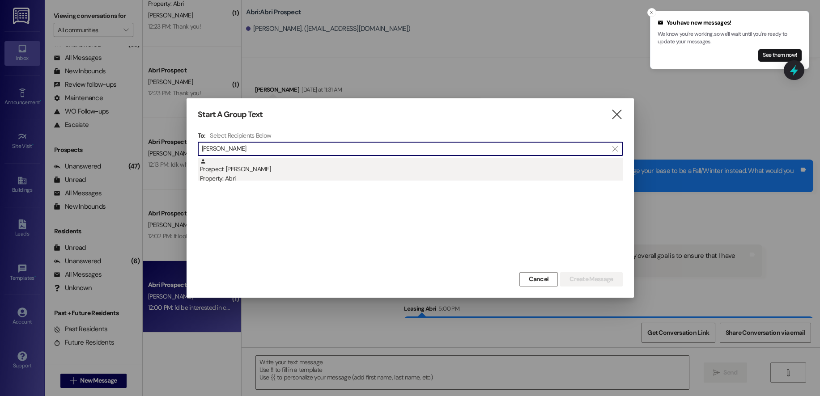
type input "zoe tat"
click at [313, 169] on div "Prospect: Zoe Tate Property: Abri" at bounding box center [411, 171] width 423 height 26
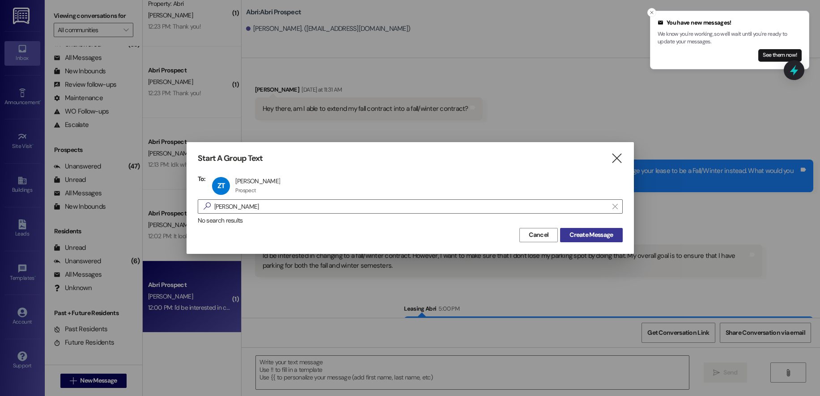
click at [611, 241] on button "Create Message" at bounding box center [591, 235] width 62 height 14
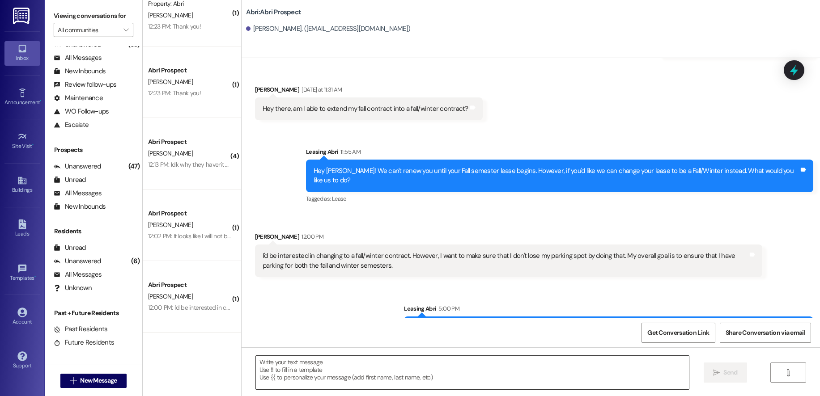
scroll to position [0, 0]
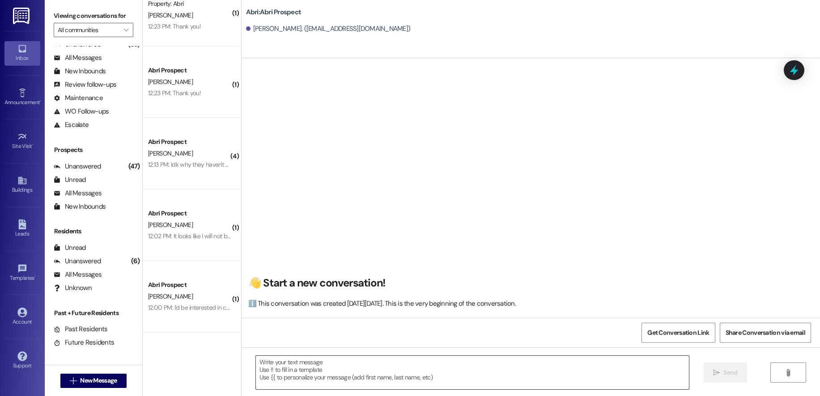
click at [385, 366] on textarea at bounding box center [472, 373] width 433 height 34
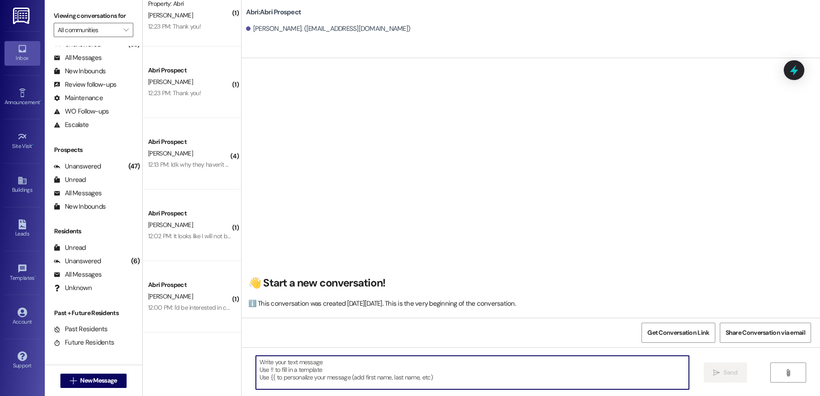
paste textarea "Hey! Kayla here with Abri apartments - sorry for the delay in getting you your …"
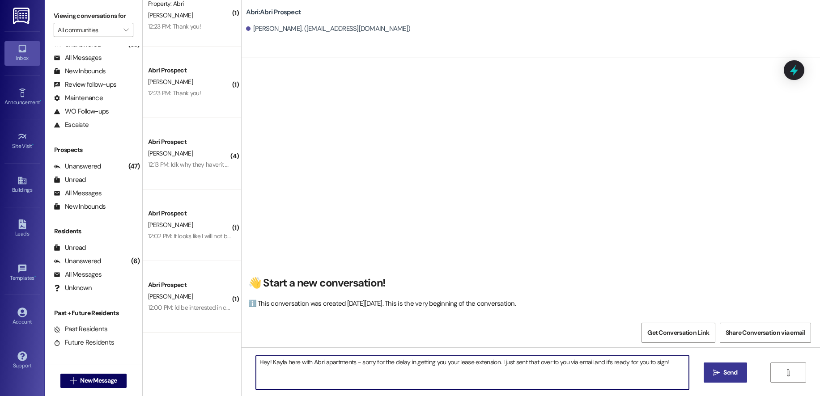
type textarea "Hey! Kayla here with Abri apartments - sorry for the delay in getting you your …"
click at [719, 370] on icon "" at bounding box center [716, 373] width 7 height 7
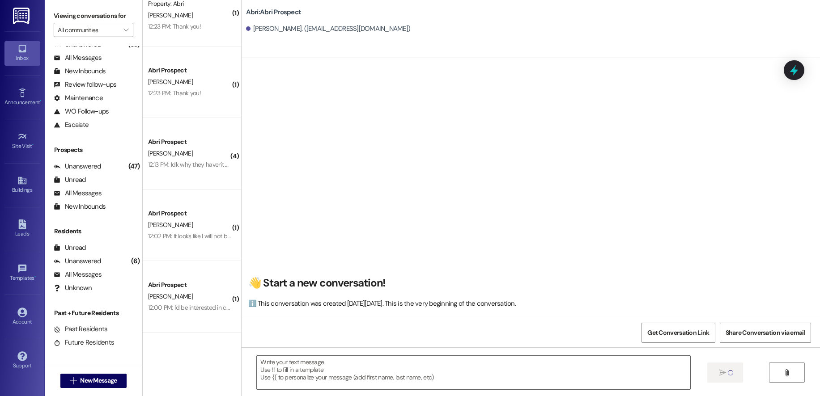
scroll to position [0, 0]
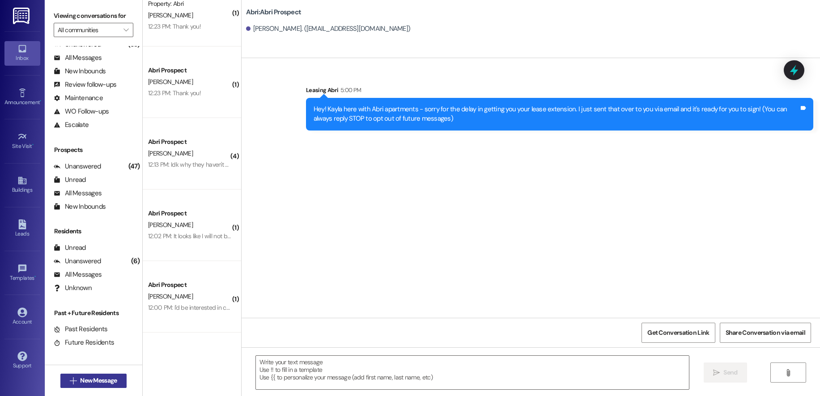
click at [94, 374] on button " New Message" at bounding box center [93, 381] width 66 height 14
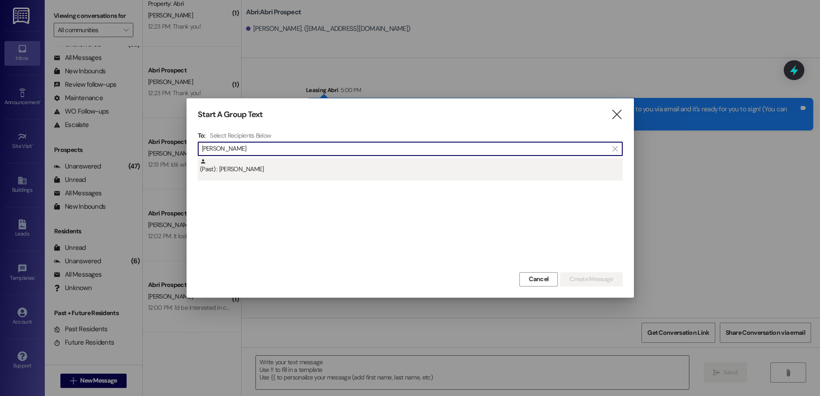
type input "sam fu"
click at [356, 169] on div "(Past) : Samuel Furniss" at bounding box center [411, 166] width 423 height 16
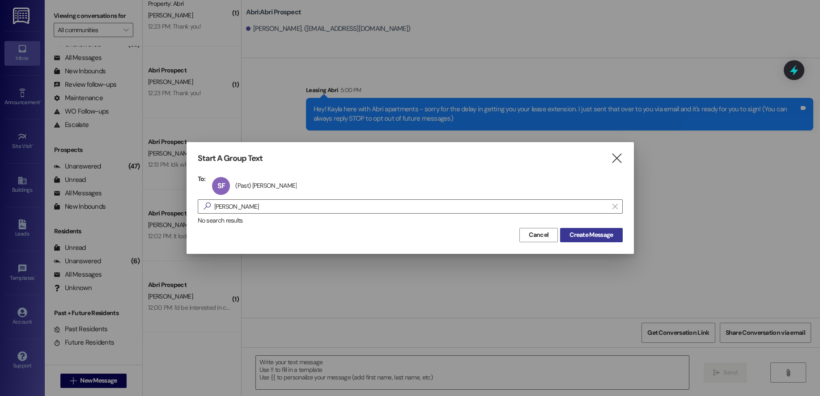
click at [608, 237] on span "Create Message" at bounding box center [591, 234] width 43 height 9
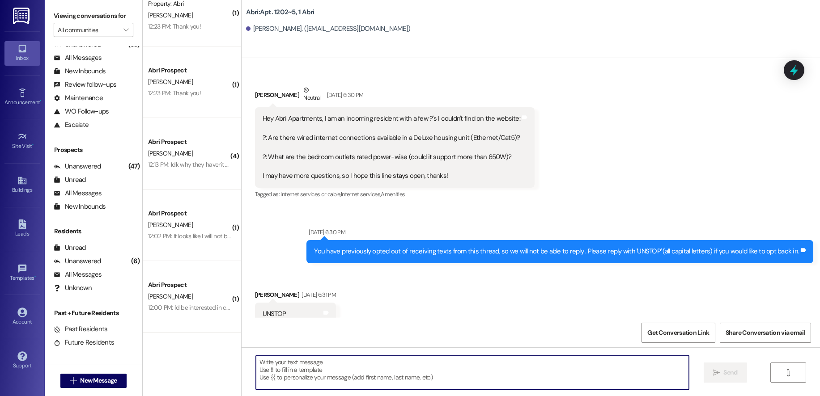
click at [329, 373] on textarea at bounding box center [472, 373] width 433 height 34
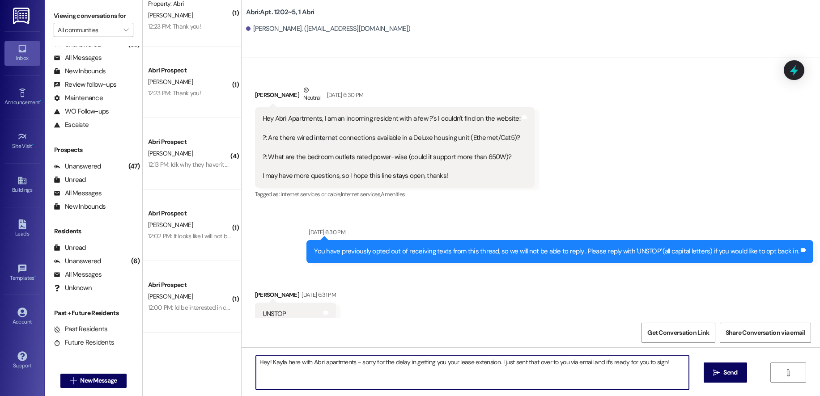
scroll to position [16647, 0]
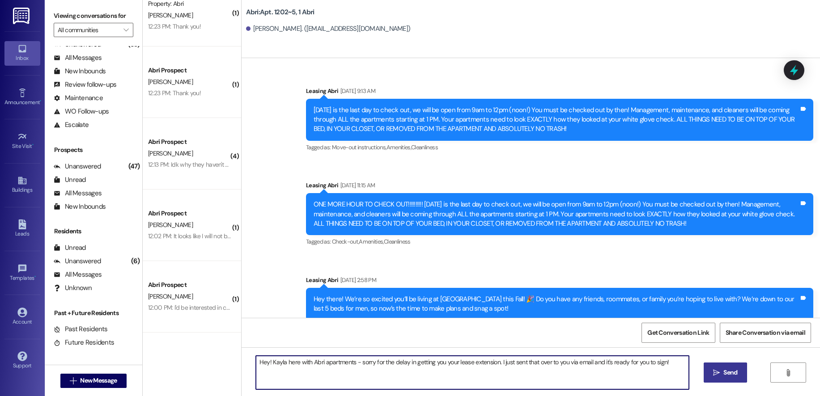
type textarea "Hey! Kayla here with Abri apartments - sorry for the delay in getting you your …"
click at [717, 371] on icon "" at bounding box center [716, 373] width 7 height 7
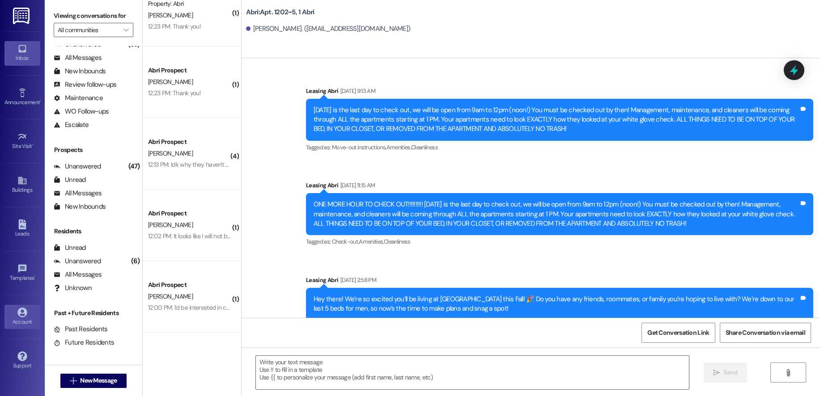
scroll to position [15968, 0]
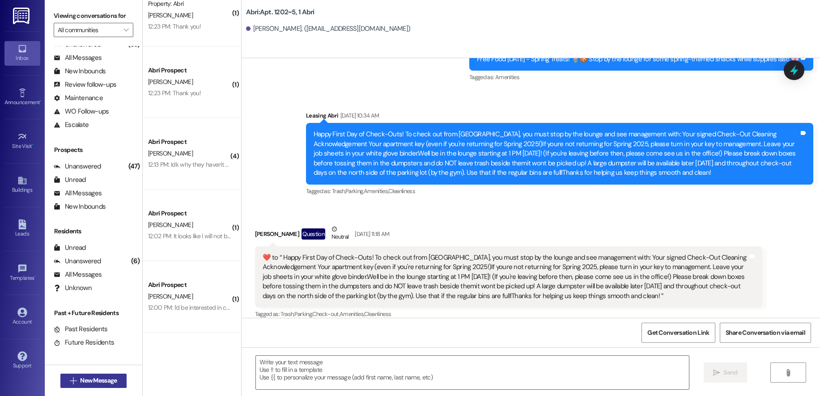
click at [98, 386] on button " New Message" at bounding box center [93, 381] width 66 height 14
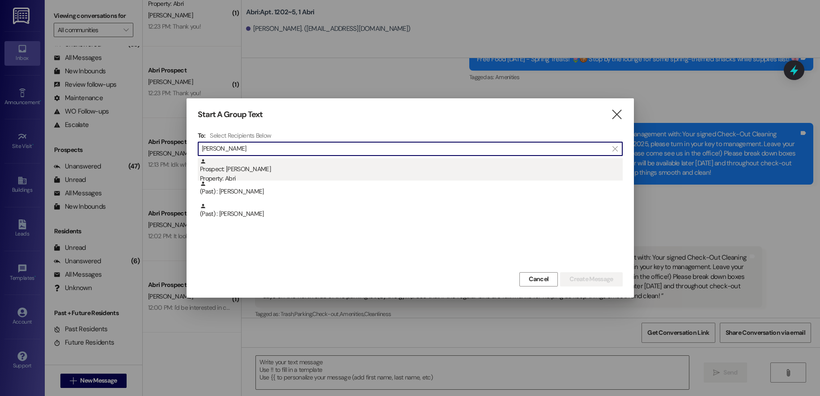
type input "kyle p"
click at [252, 177] on div "Property: Abri" at bounding box center [411, 178] width 423 height 9
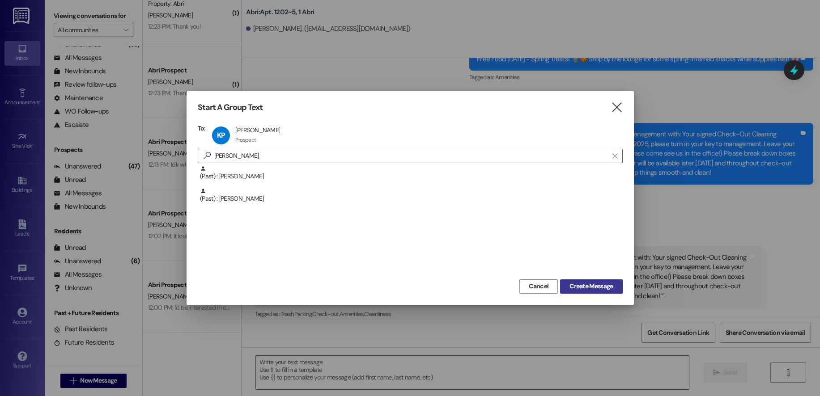
click at [579, 290] on span "Create Message" at bounding box center [591, 286] width 43 height 9
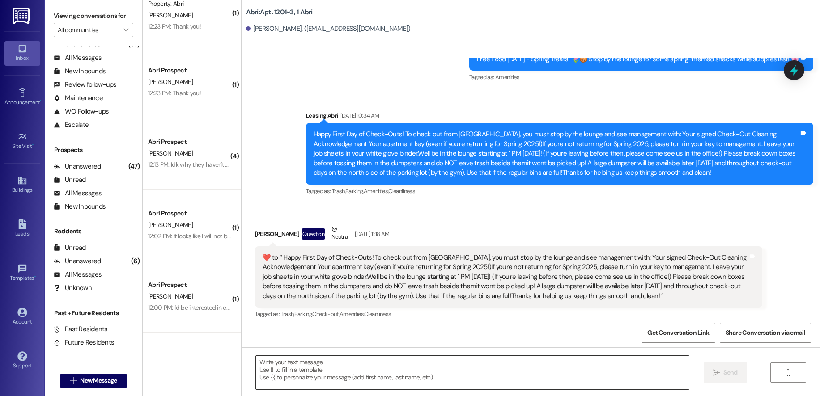
click at [362, 372] on textarea at bounding box center [472, 373] width 433 height 34
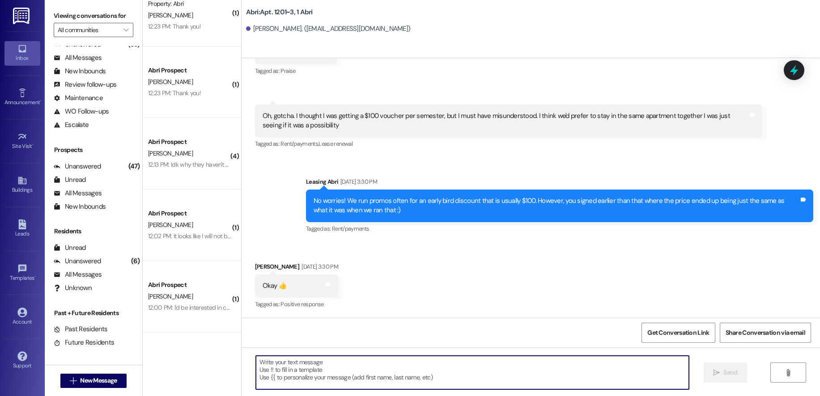
paste textarea "Hey! Kayla here with Abri apartments - sorry for the delay in getting you your …"
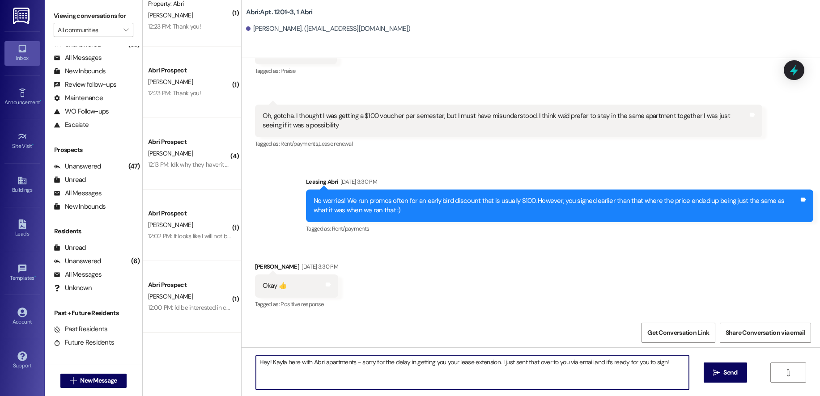
scroll to position [11929, 0]
type textarea "Hey! Kayla here with Abri apartments - sorry for the delay in getting you your …"
click at [714, 380] on button " Send" at bounding box center [725, 373] width 43 height 20
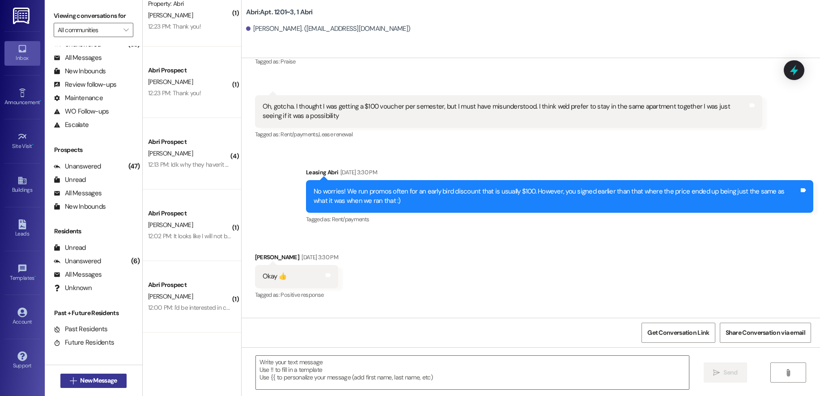
click at [78, 386] on button " New Message" at bounding box center [93, 381] width 66 height 14
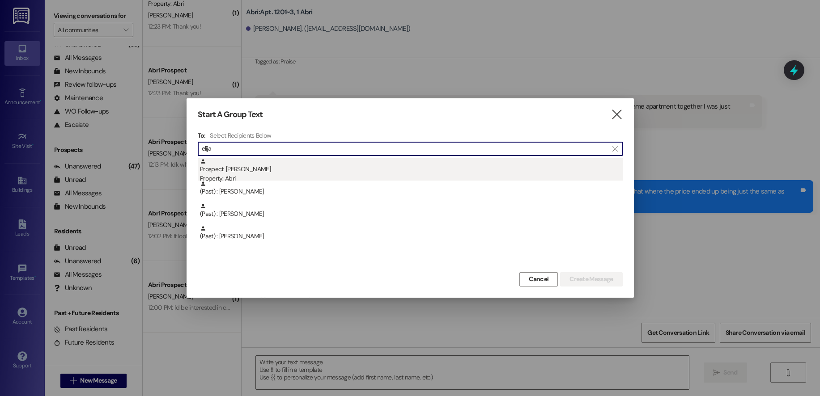
type input "elija"
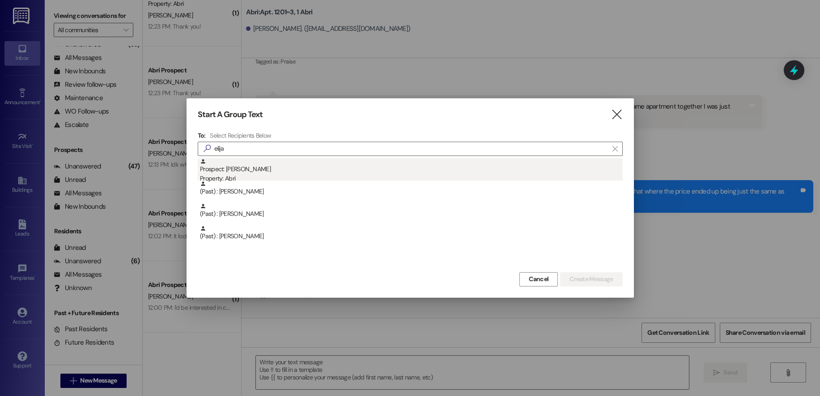
click at [249, 174] on div "Prospect: Elijah Presby Property: Abri" at bounding box center [411, 171] width 423 height 26
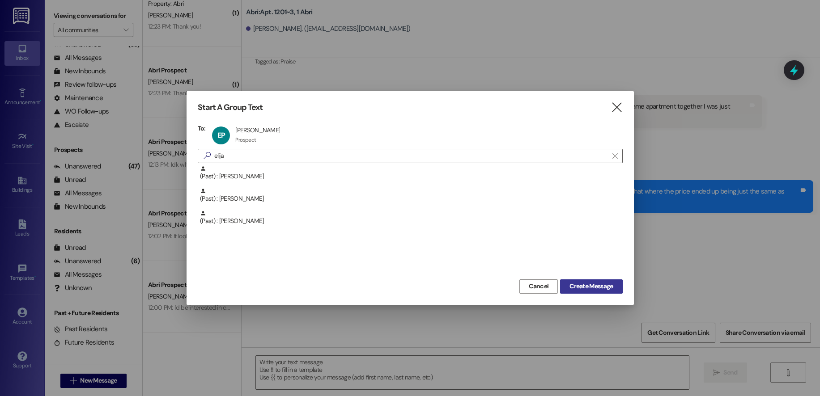
click at [600, 282] on span "Create Message" at bounding box center [591, 286] width 43 height 9
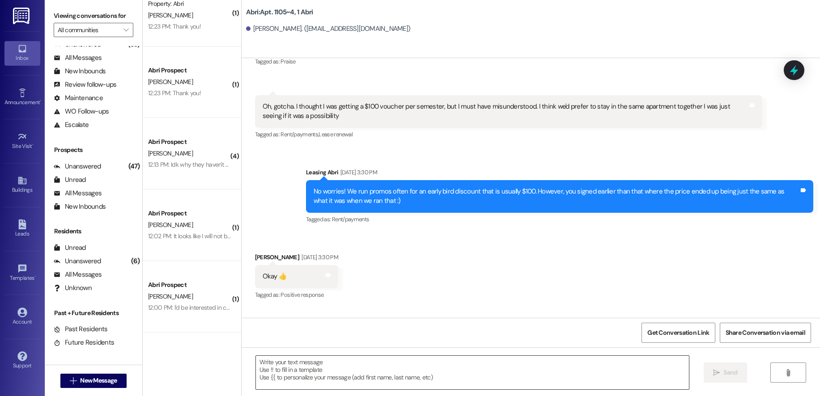
click at [342, 365] on textarea at bounding box center [472, 373] width 433 height 34
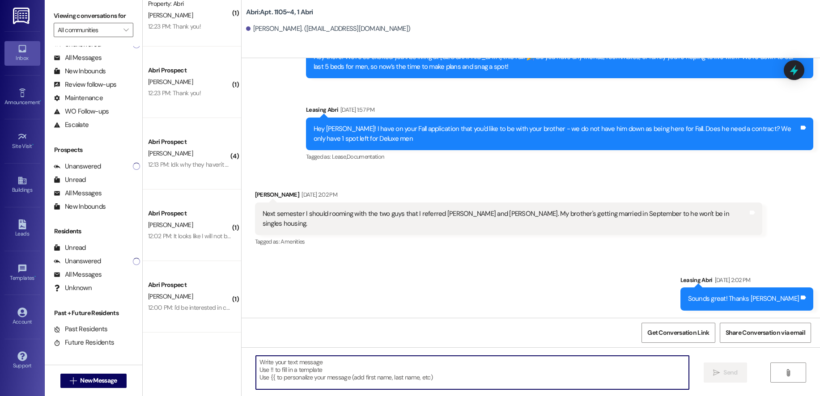
scroll to position [6835, 0]
paste textarea "Hey! Kayla here with Abri apartments - sorry for the delay in getting you your …"
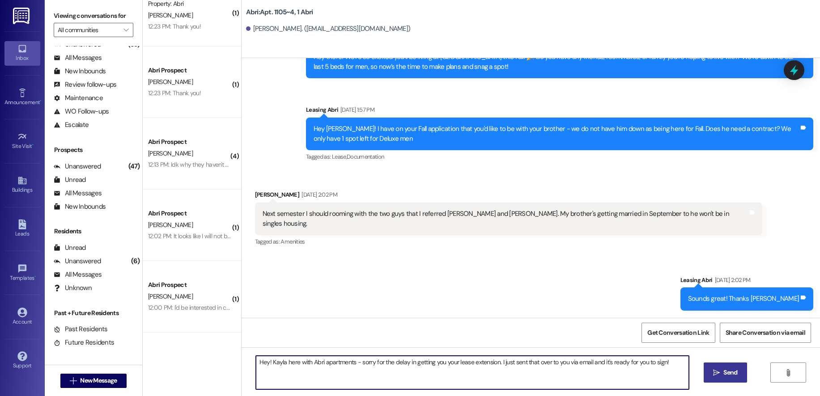
type textarea "Hey! Kayla here with Abri apartments - sorry for the delay in getting you your …"
click at [743, 377] on button " Send" at bounding box center [725, 373] width 43 height 20
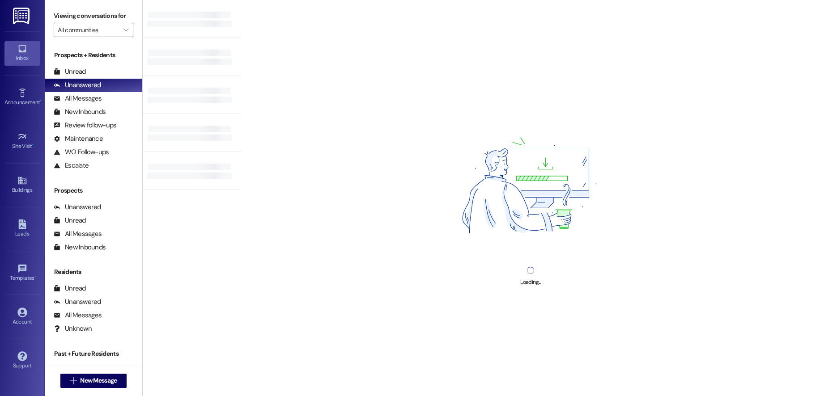
click at [87, 64] on div "Prospects + Residents Unread (0) Unread: Any message you haven't read yet will …" at bounding box center [94, 112] width 98 height 122
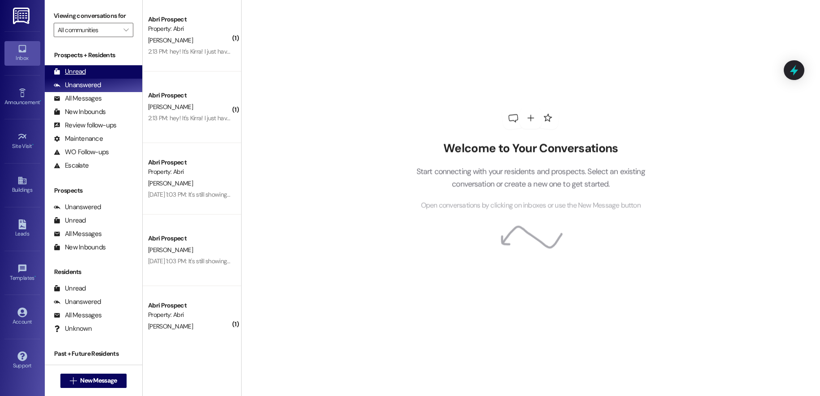
click at [85, 69] on div "Unread" at bounding box center [70, 71] width 32 height 9
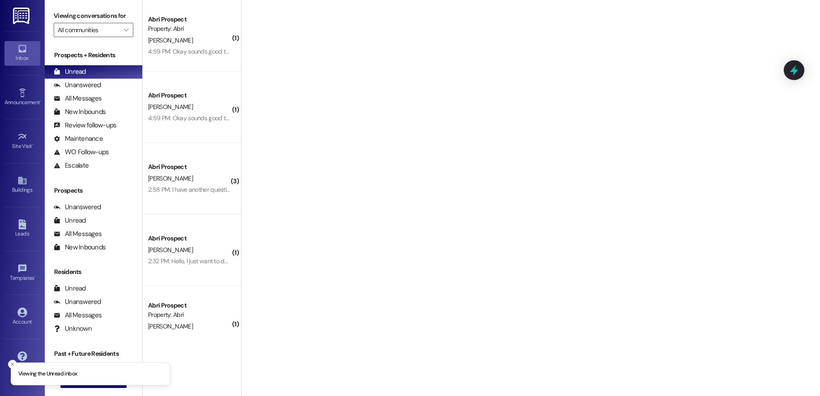
scroll to position [526, 0]
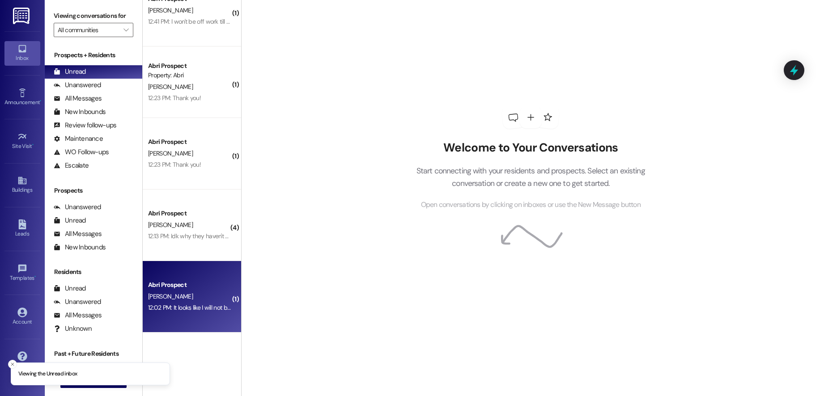
click at [201, 298] on div "[PERSON_NAME]" at bounding box center [189, 296] width 85 height 11
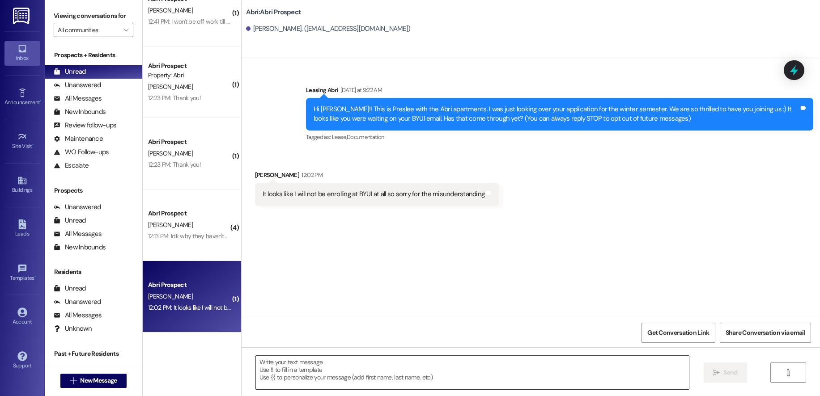
click at [362, 377] on textarea at bounding box center [472, 373] width 433 height 34
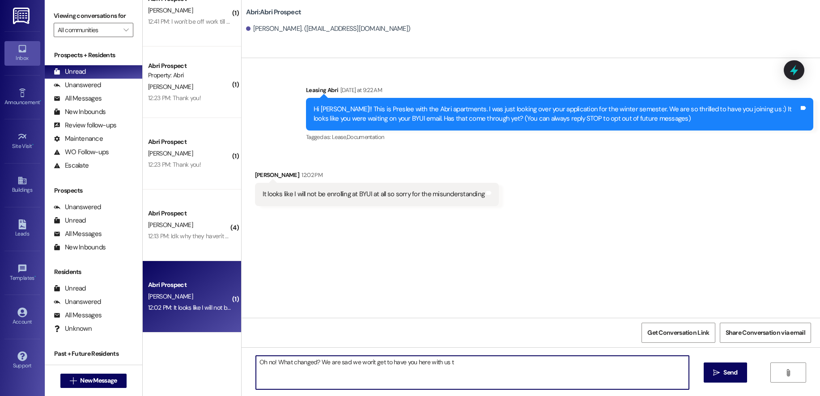
type textarea "Oh no! What changed? We are sad we won't get to have you here with us"
